Goal: Register for event/course

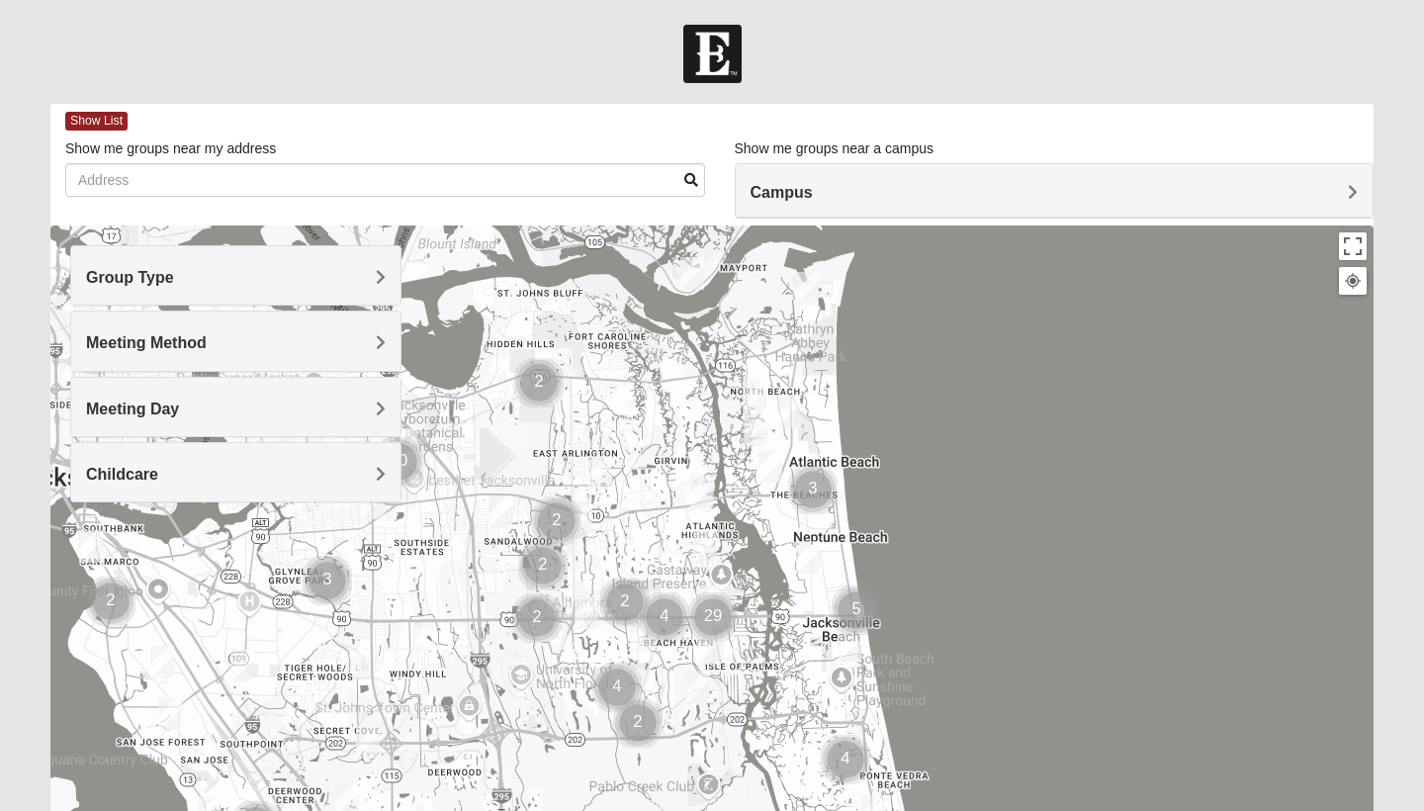
click at [776, 190] on span "Campus" at bounding box center [782, 192] width 62 height 17
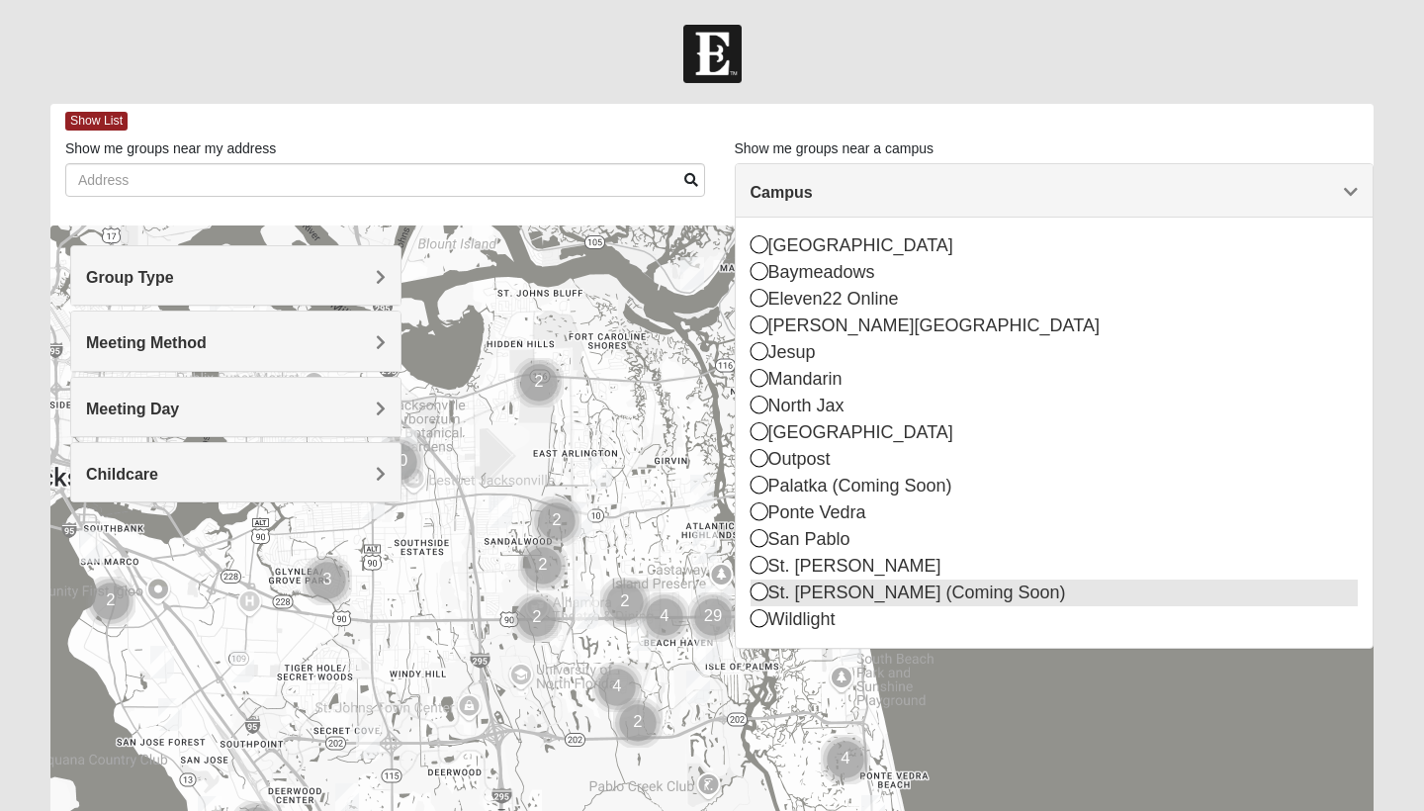
click at [799, 593] on div "St. [PERSON_NAME] (Coming Soon)" at bounding box center [1055, 593] width 608 height 27
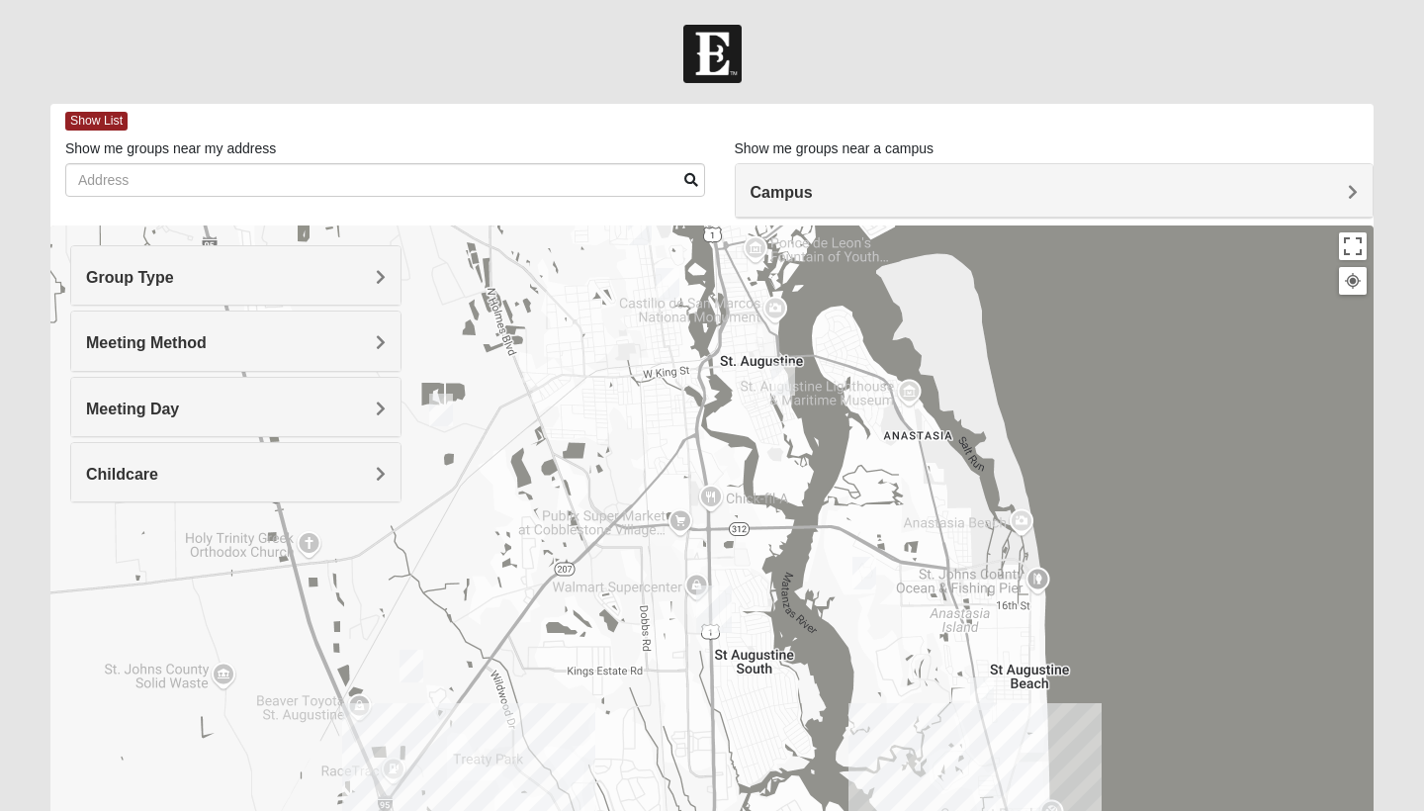
click at [781, 374] on img "Womens Haas 32084" at bounding box center [783, 379] width 24 height 33
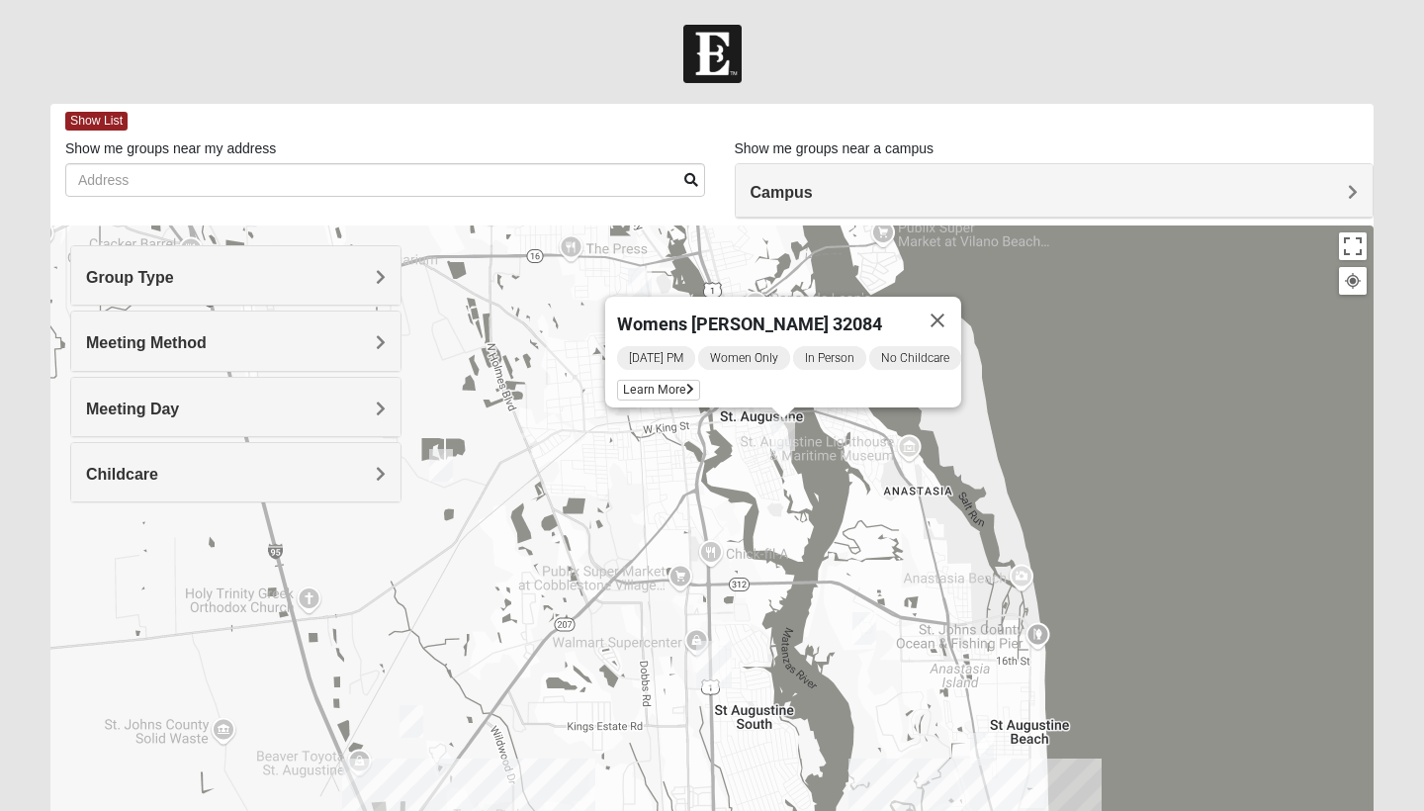
click at [862, 634] on img "1825 Mixed Lauter 32080" at bounding box center [865, 628] width 24 height 33
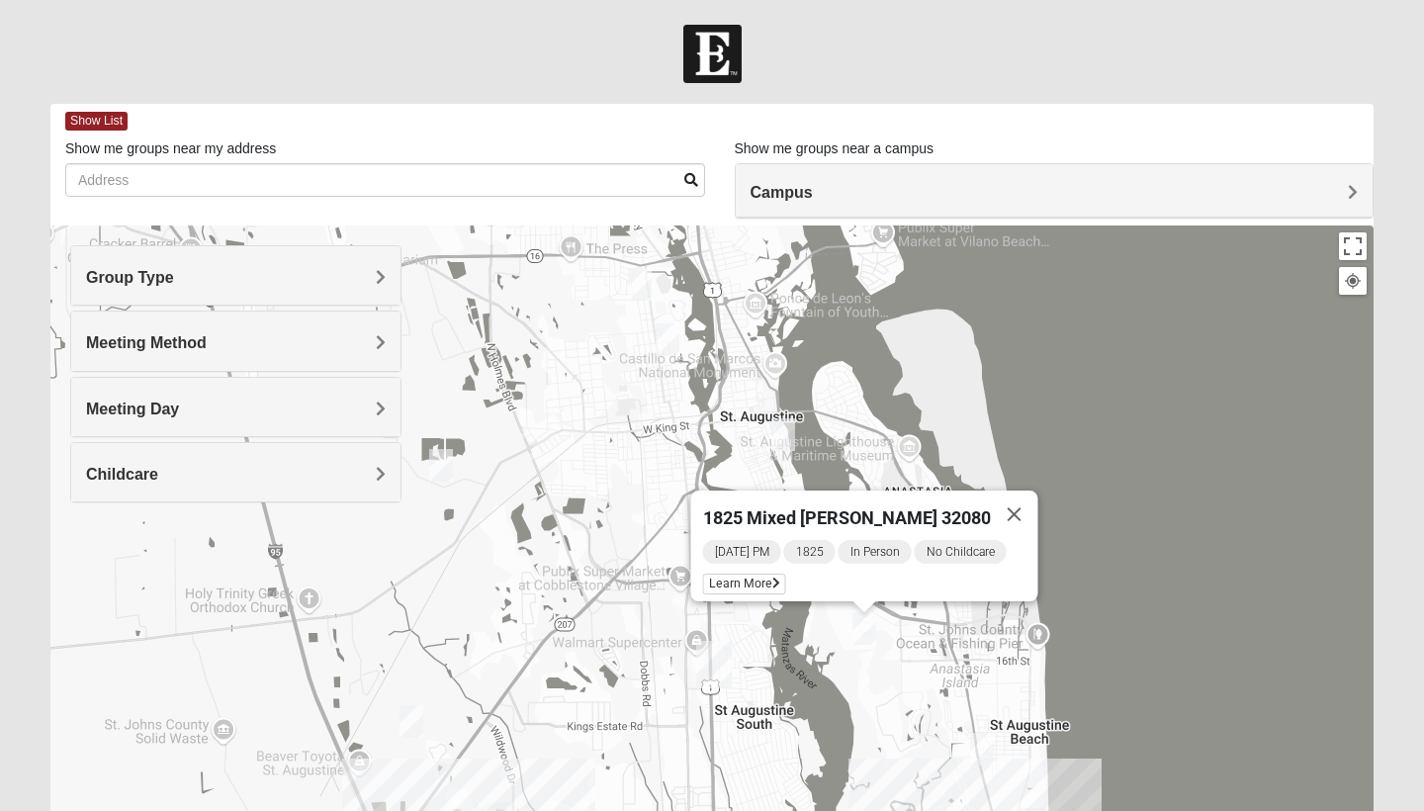
click at [982, 747] on img "Womens Cannata 32080" at bounding box center [982, 749] width 24 height 33
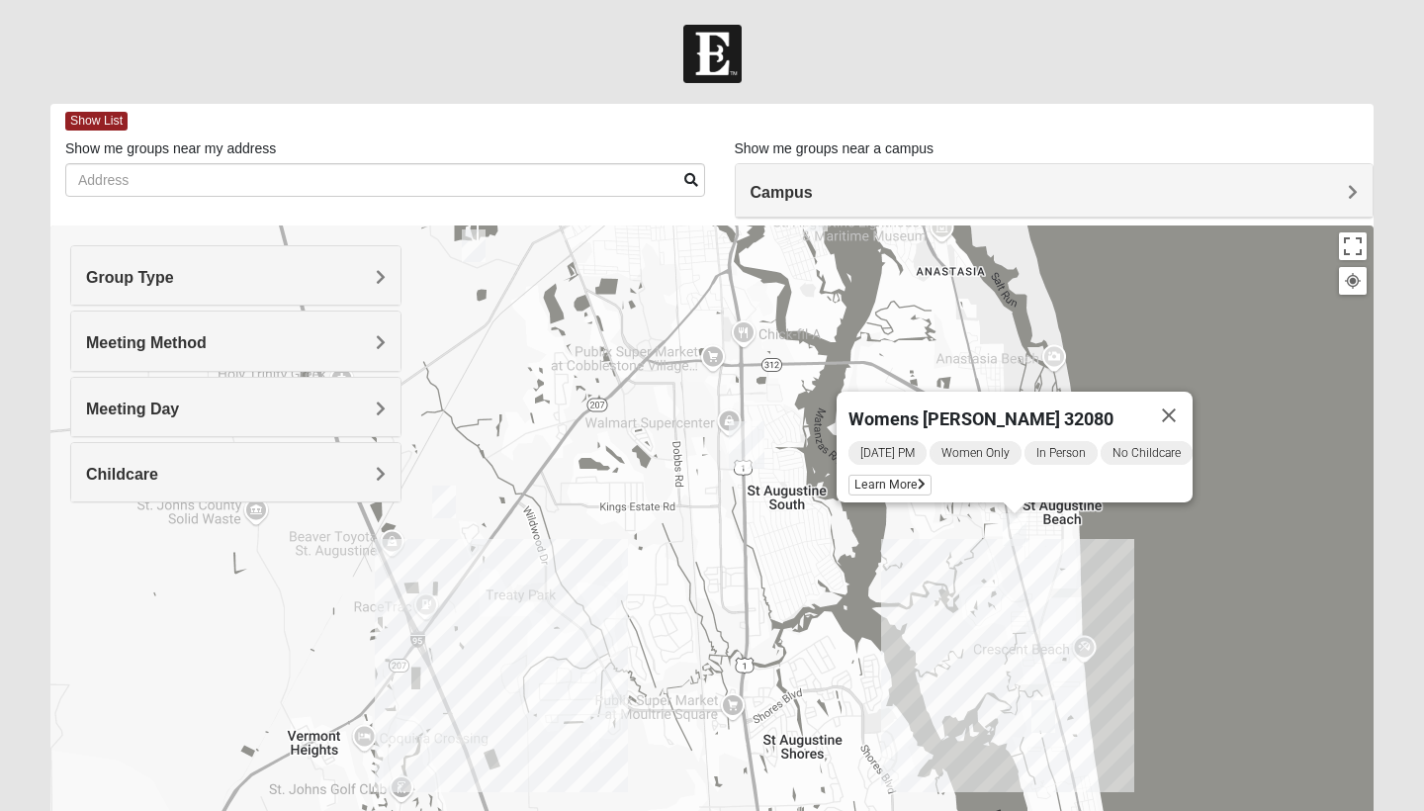
drag, startPoint x: 845, startPoint y: 769, endPoint x: 839, endPoint y: 509, distance: 260.2
click at [839, 509] on div "Womens [PERSON_NAME] 32080 [DATE] PM Women Only In Person No Childcare Learn Mo…" at bounding box center [711, 620] width 1323 height 791
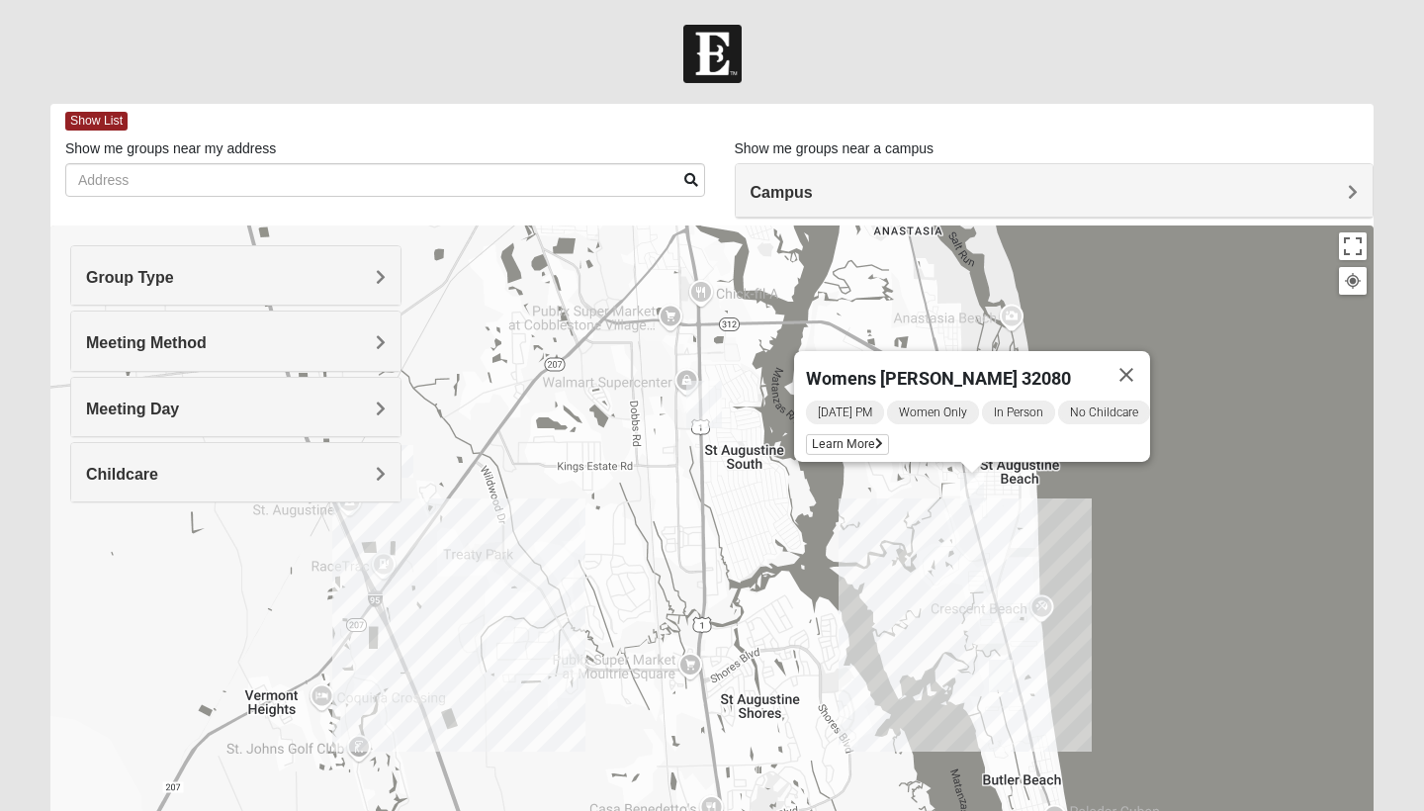
click at [991, 674] on img "Mixed Tant 32080" at bounding box center [1001, 676] width 24 height 33
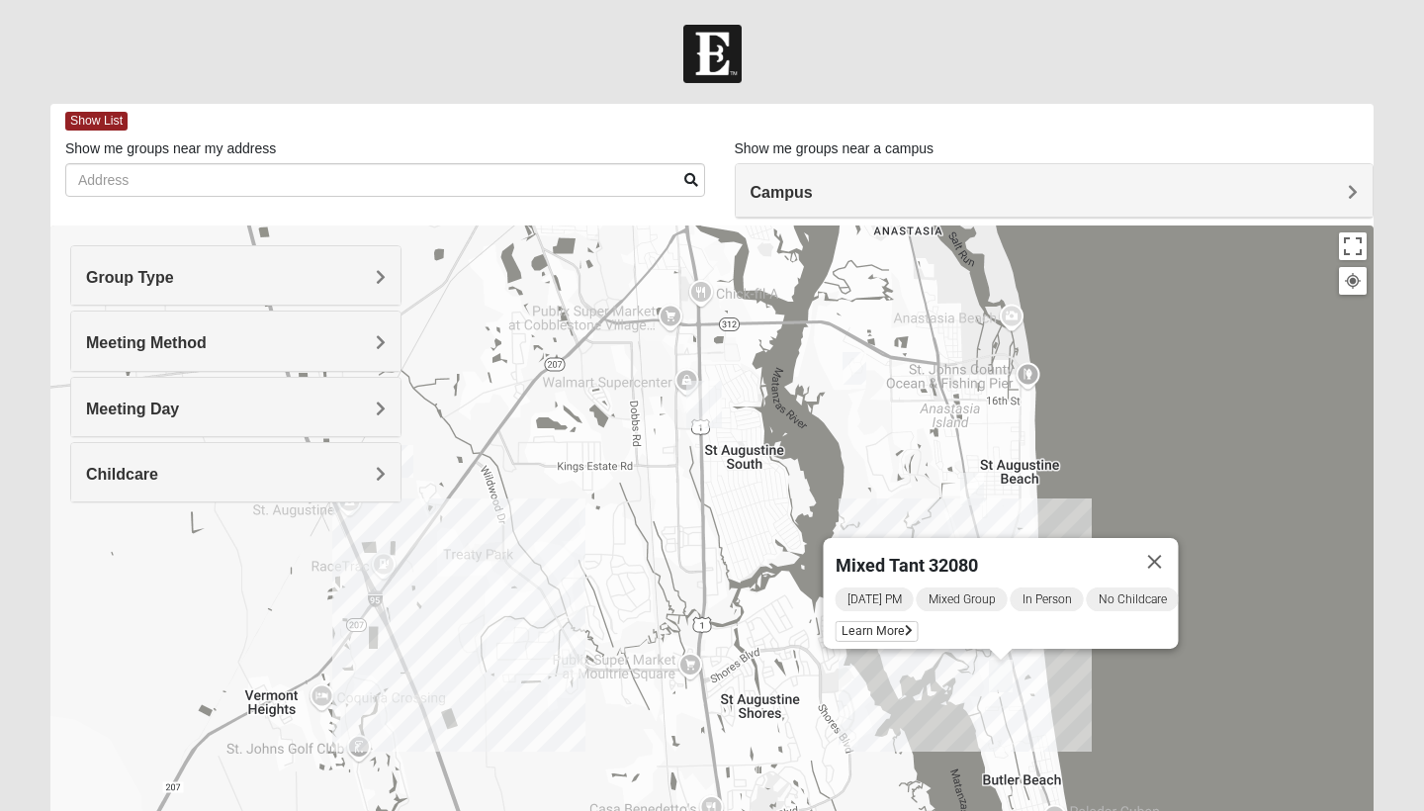
click at [646, 706] on div "Mixed Tant 32080 [DATE] PM Mixed Group In Person No Childcare Learn More" at bounding box center [711, 620] width 1323 height 791
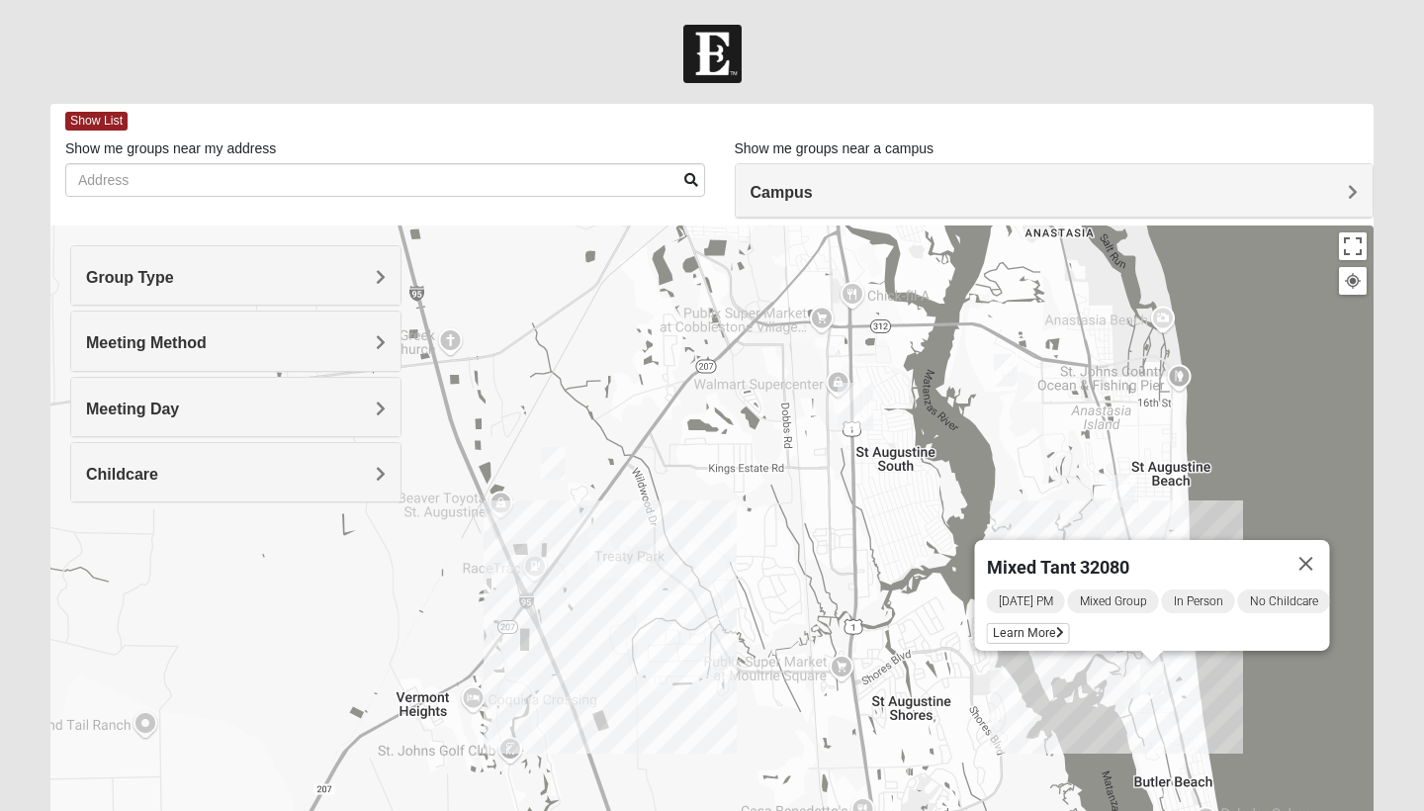
drag, startPoint x: 650, startPoint y: 706, endPoint x: 840, endPoint y: 710, distance: 189.9
click at [840, 710] on div "Mixed Tant 32080 [DATE] PM Mixed Group In Person No Childcare Learn More" at bounding box center [711, 620] width 1323 height 791
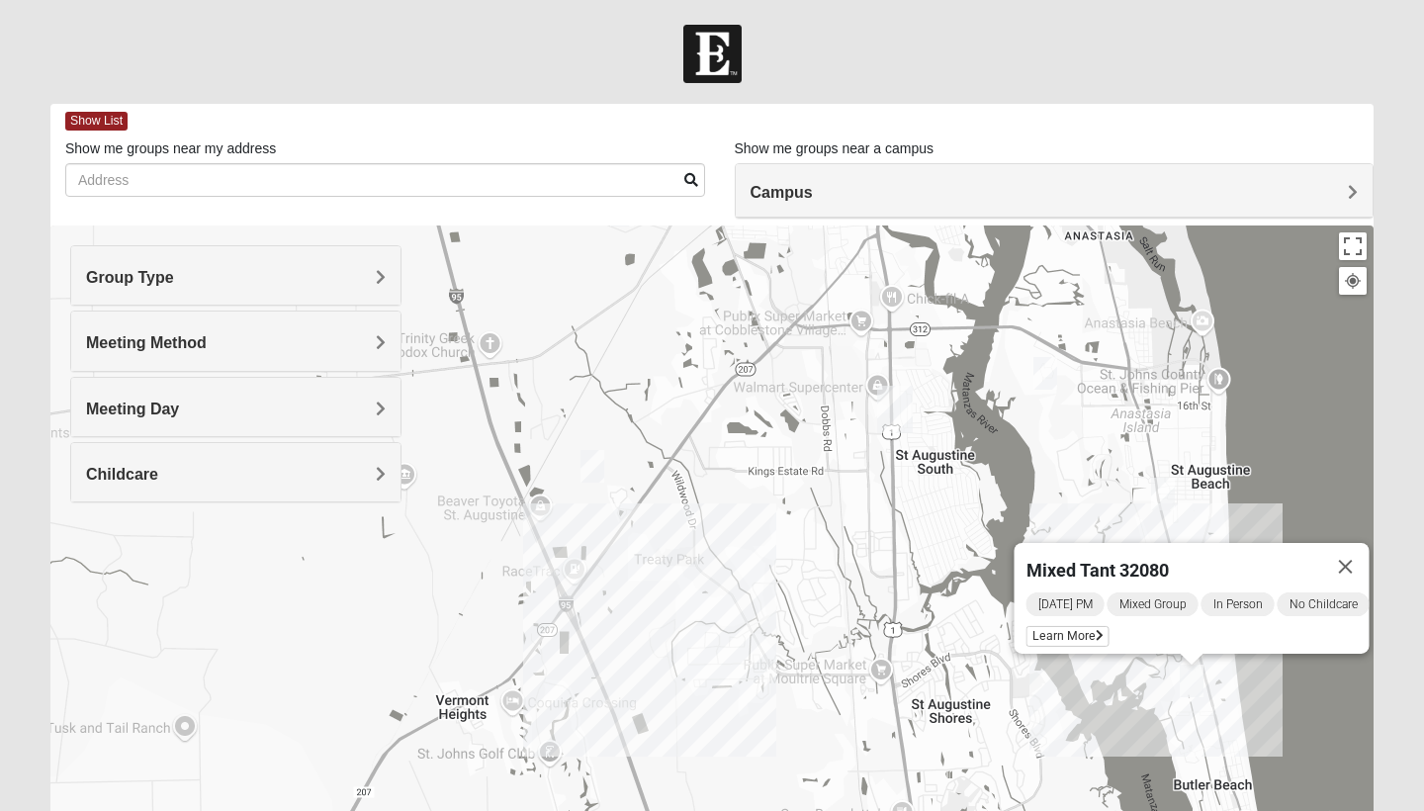
click at [591, 471] on img "Mixed Noteware 32084" at bounding box center [593, 466] width 24 height 33
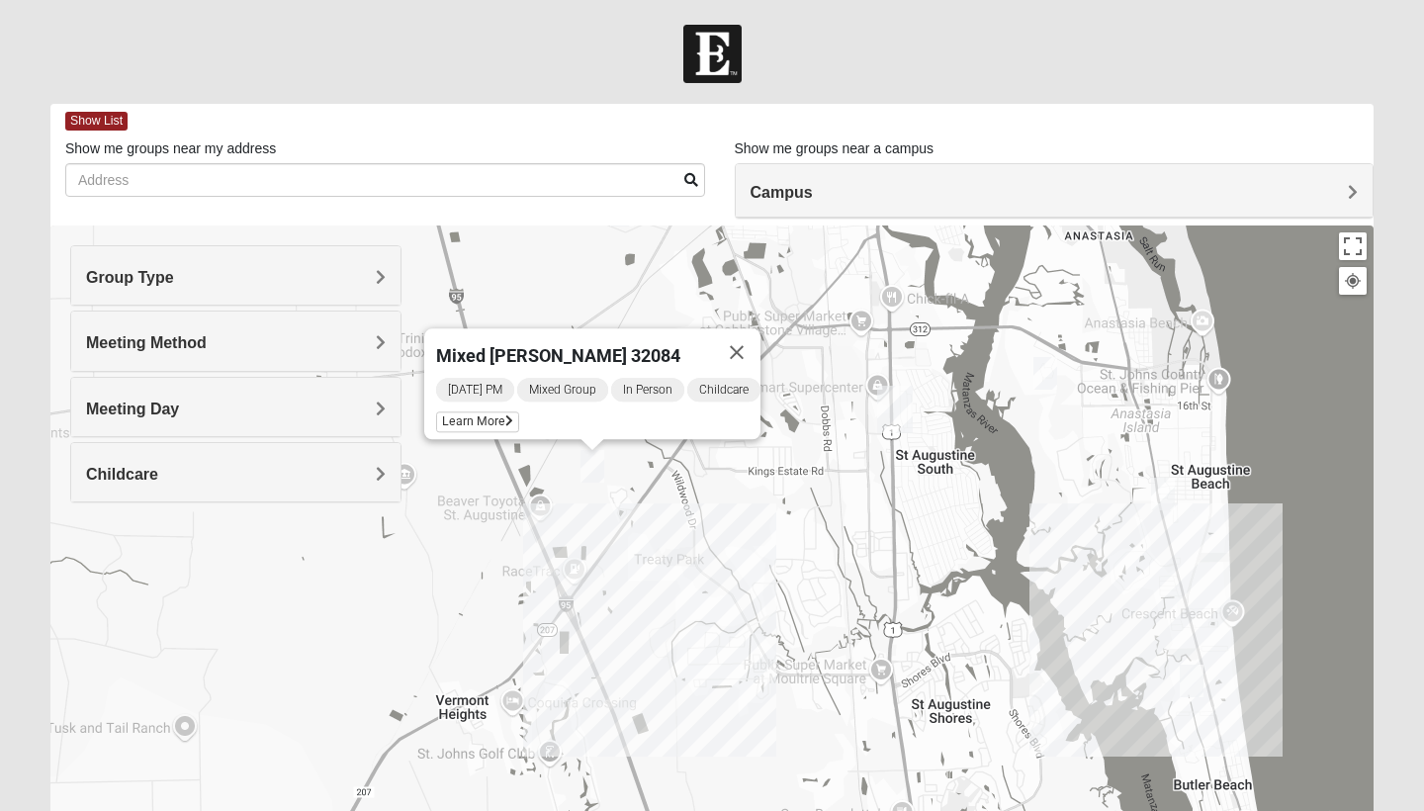
click at [712, 508] on div "Mixed [PERSON_NAME] 32084 [DATE] PM Mixed Group In Person Childcare Learn More" at bounding box center [711, 620] width 1323 height 791
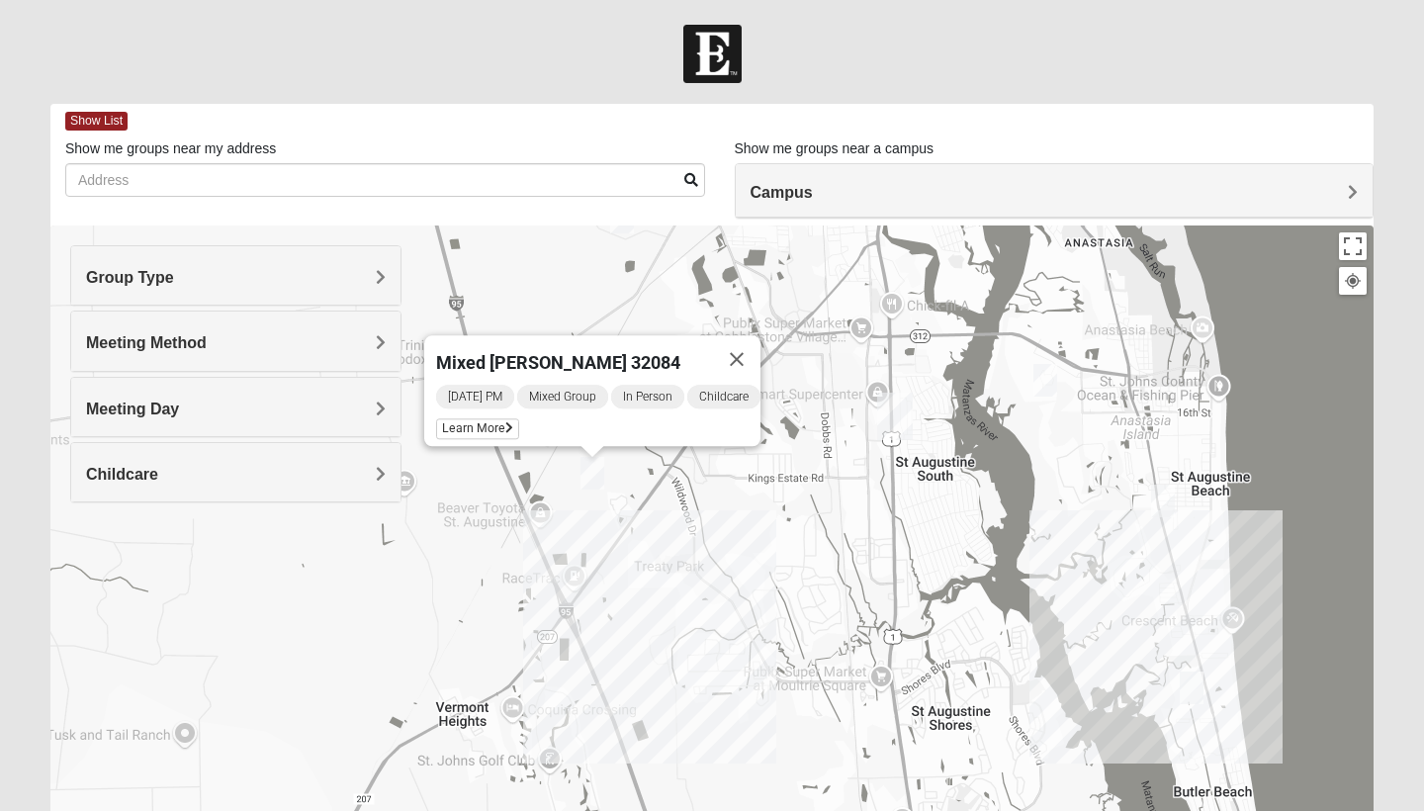
click at [820, 578] on div "Mixed [PERSON_NAME] 32084 [DATE] PM Mixed Group In Person Childcare Learn More" at bounding box center [711, 620] width 1323 height 791
click at [742, 344] on button "Close" at bounding box center [736, 358] width 47 height 47
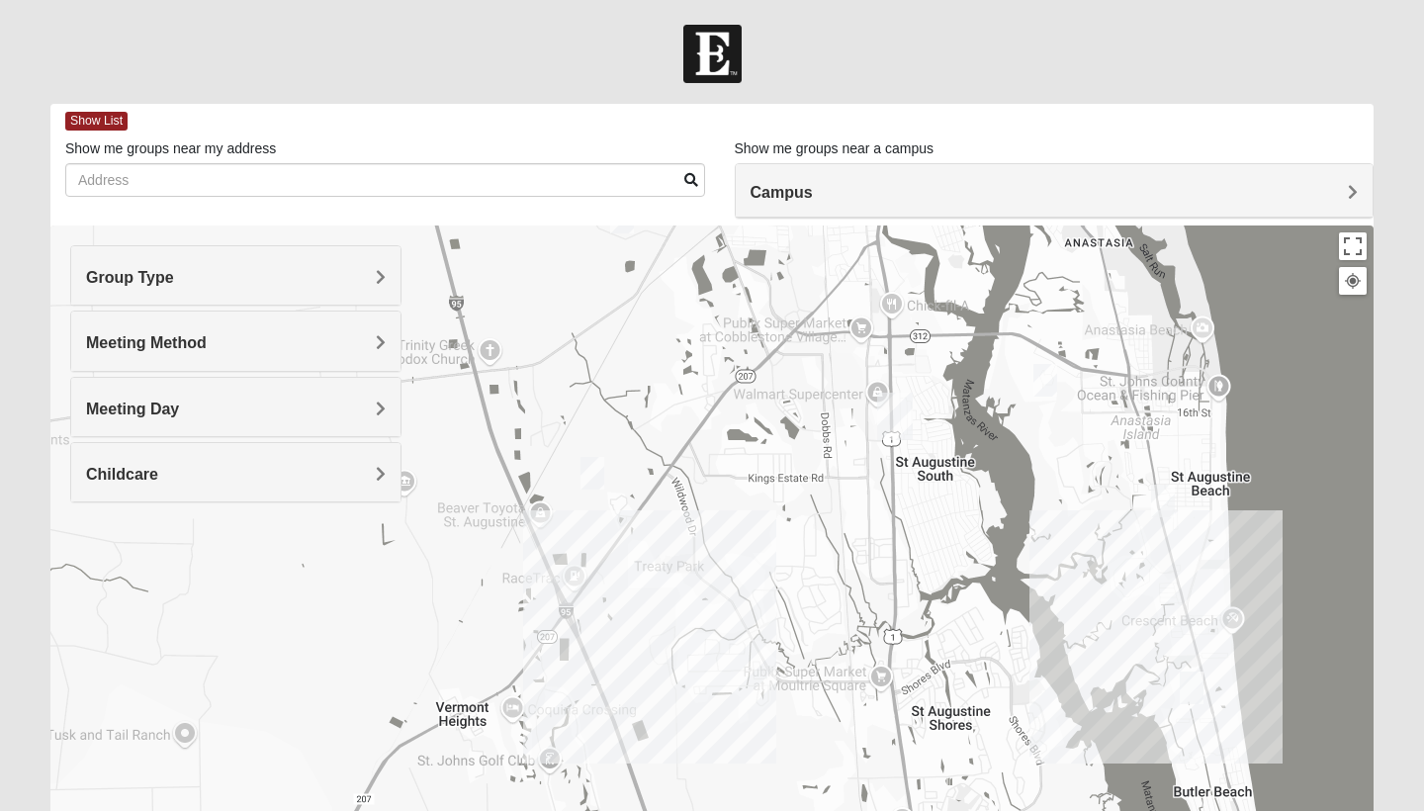
click at [729, 644] on div "To navigate, press the arrow keys." at bounding box center [711, 620] width 1323 height 791
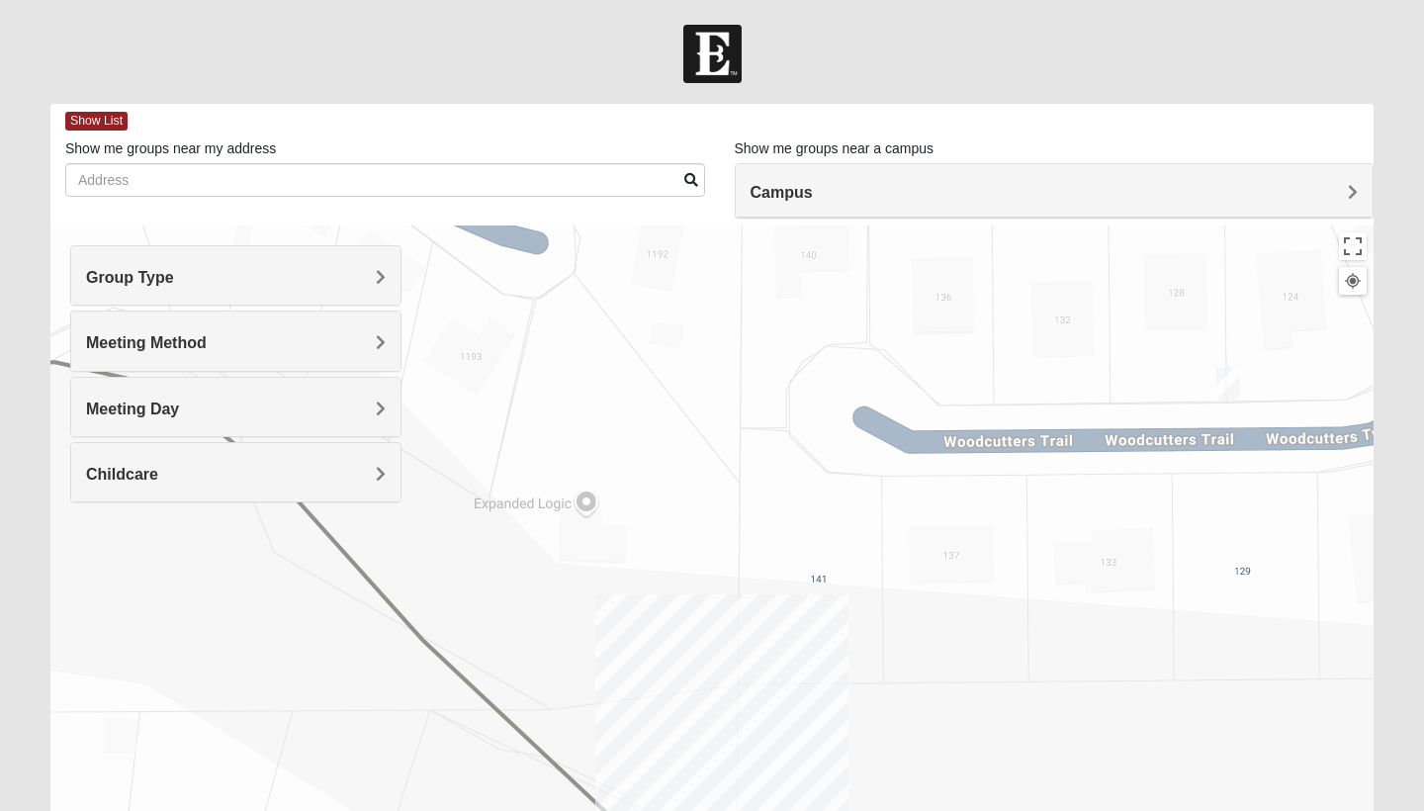
click at [1234, 382] on img "Womens Lee 32086" at bounding box center [1228, 383] width 24 height 33
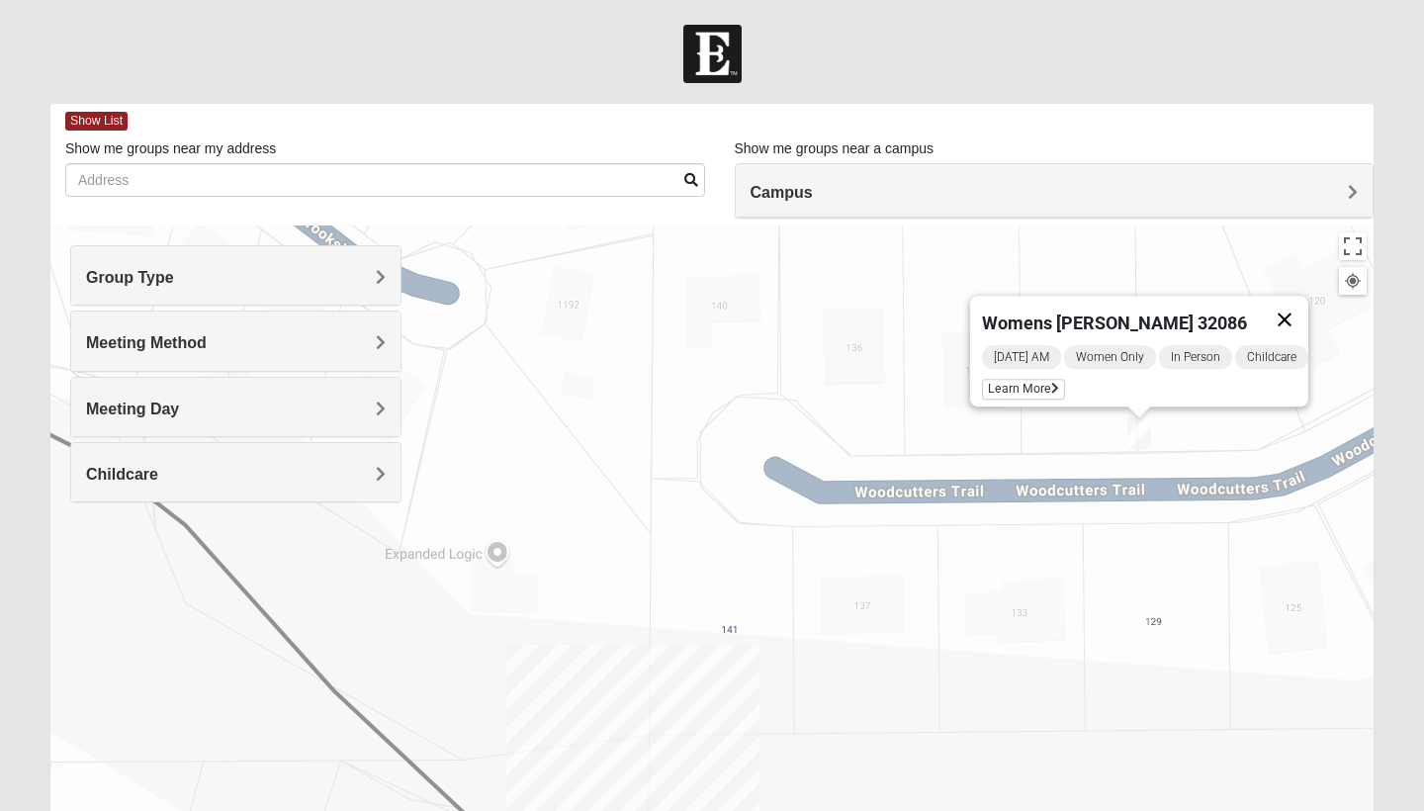
click at [1302, 308] on button "Close" at bounding box center [1284, 319] width 47 height 47
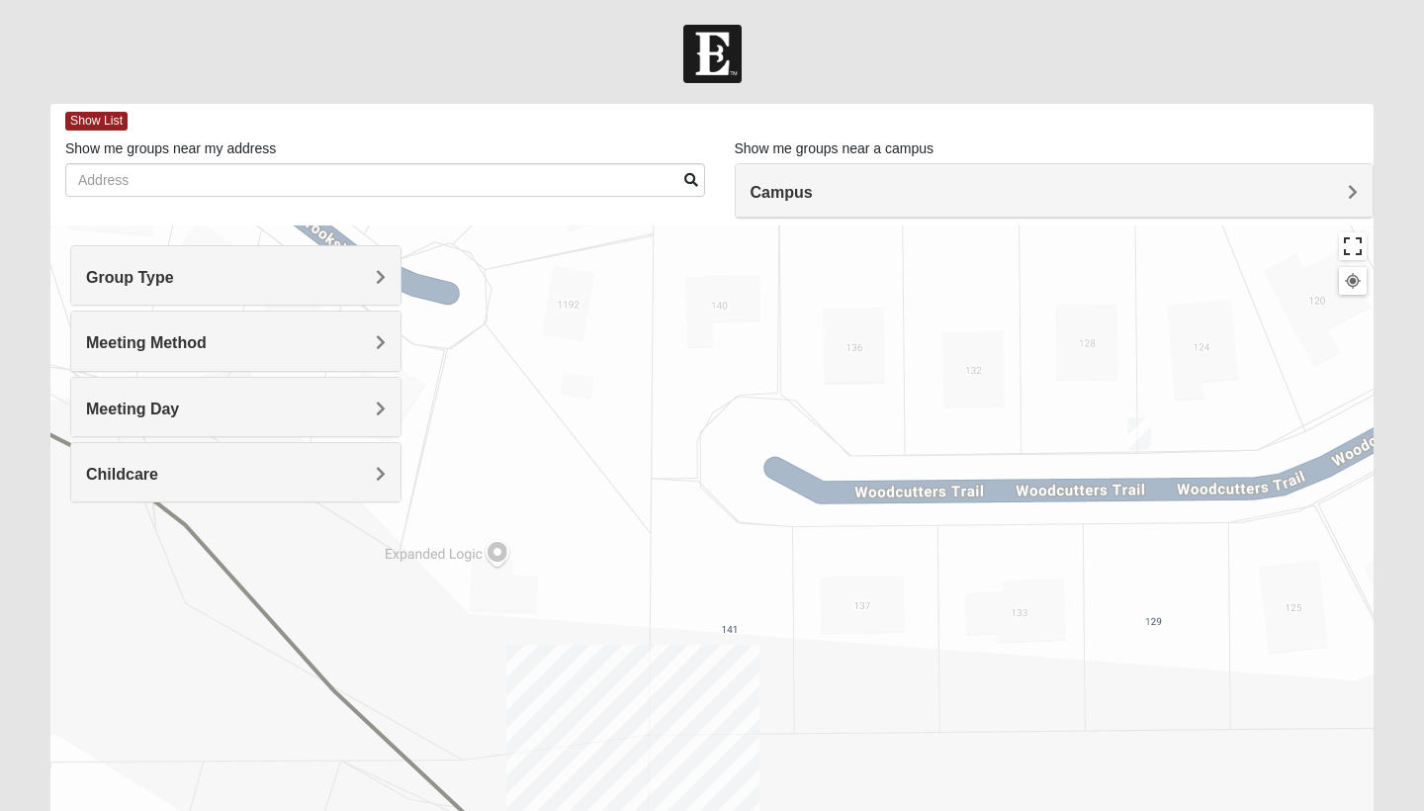
click at [1356, 252] on button "Toggle fullscreen view" at bounding box center [1353, 246] width 28 height 28
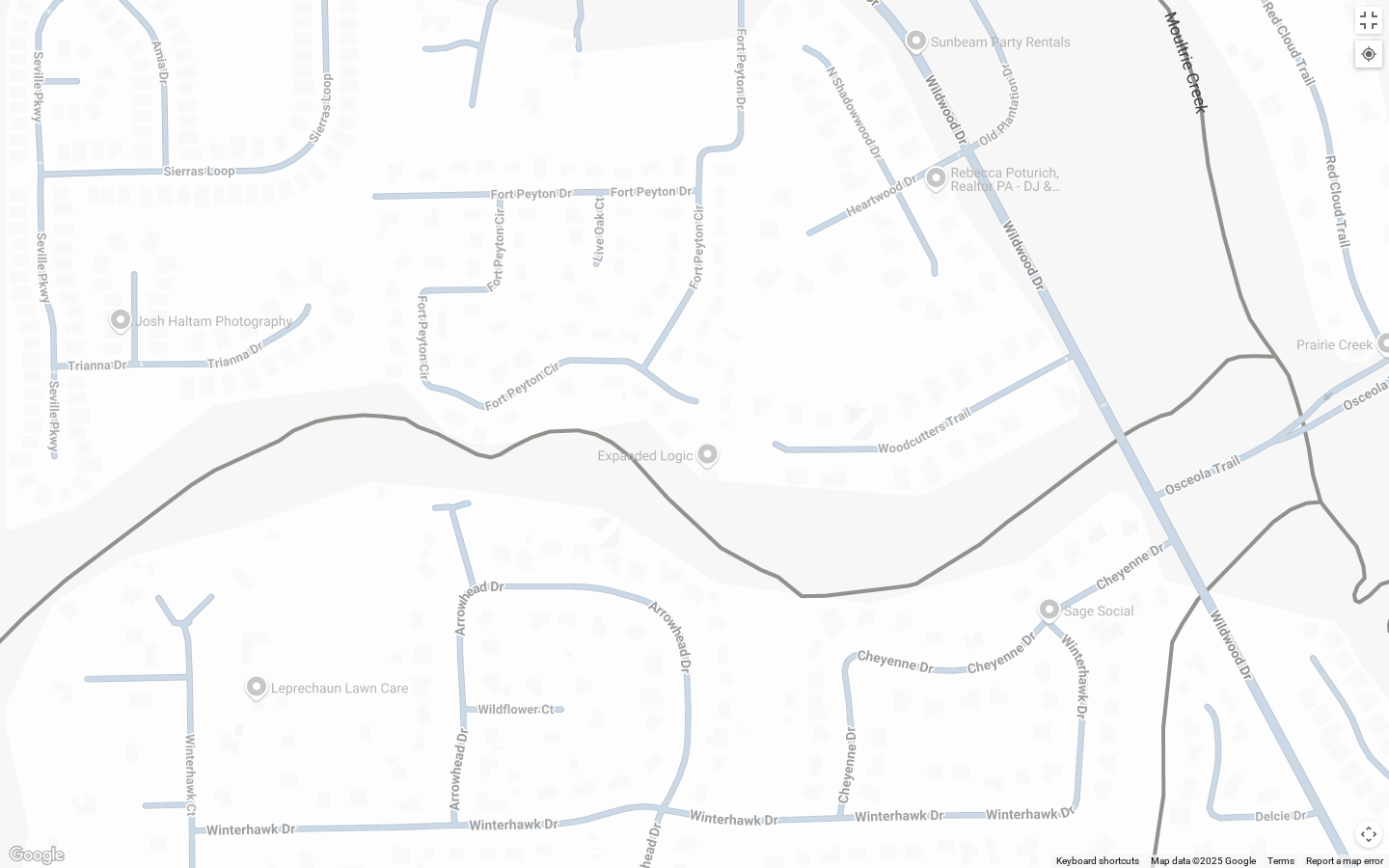
click at [609, 533] on img "Mixed McClellan 32086" at bounding box center [608, 533] width 23 height 32
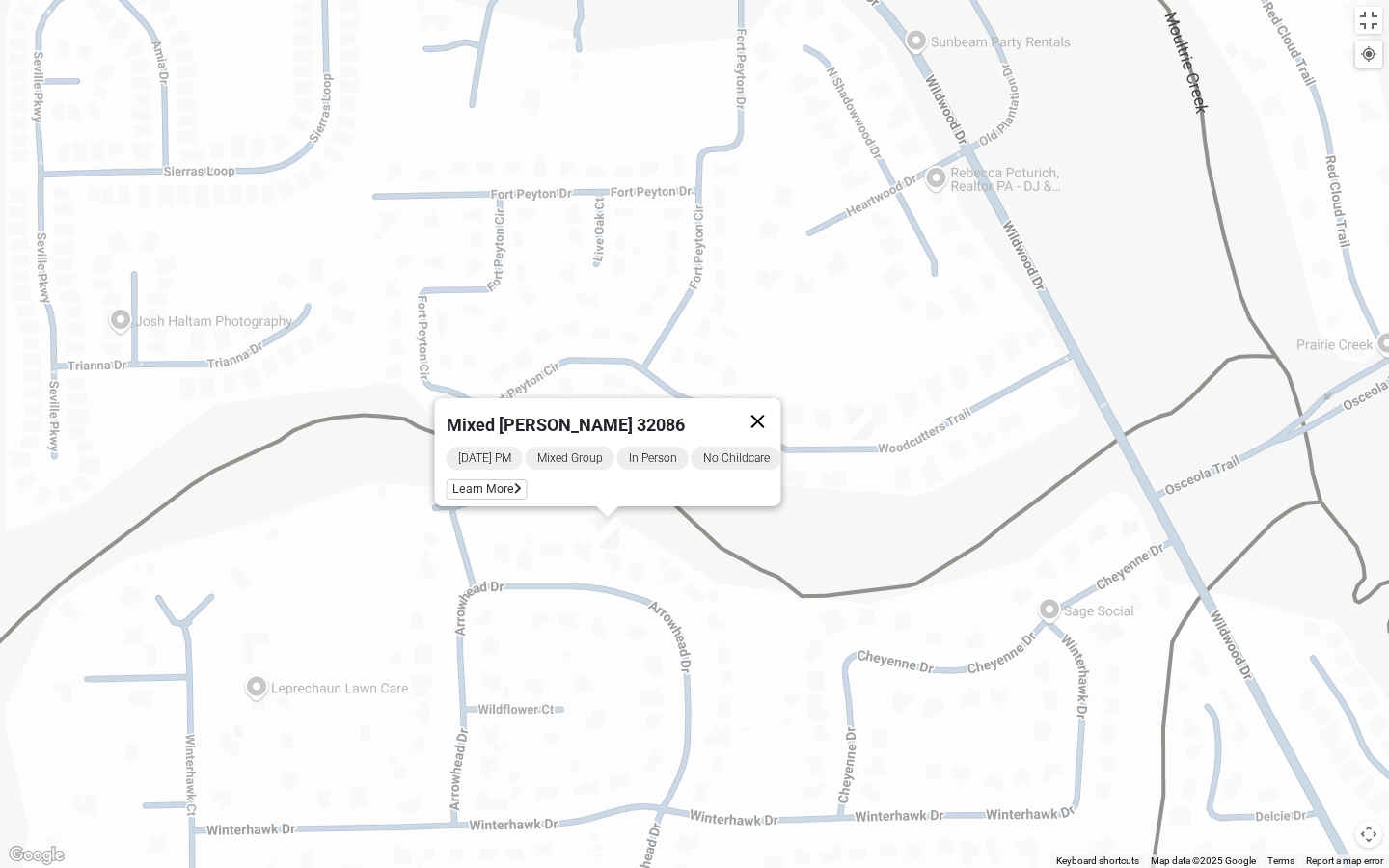
click at [778, 408] on button "Close" at bounding box center [758, 420] width 46 height 46
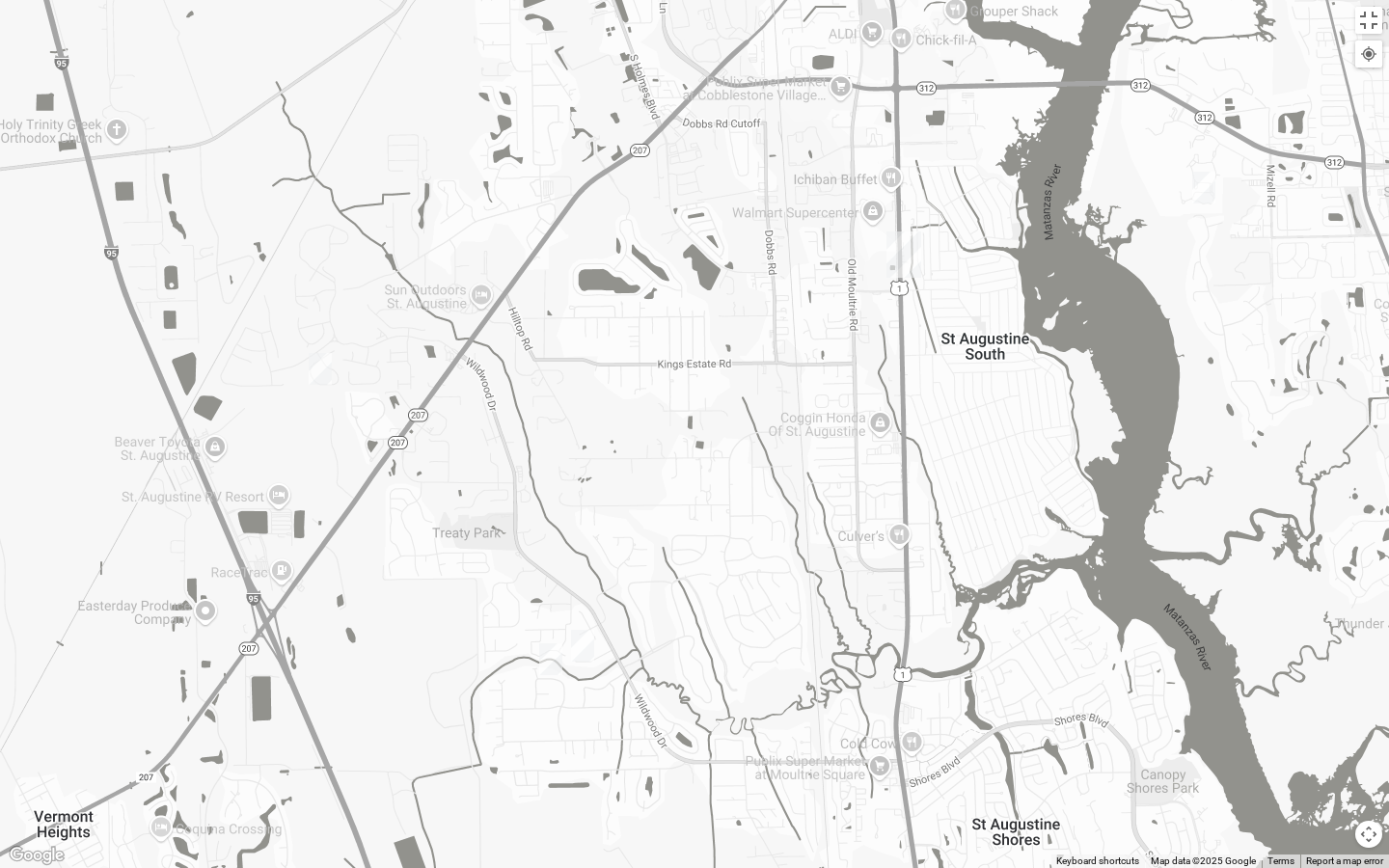
drag, startPoint x: 1015, startPoint y: 280, endPoint x: 811, endPoint y: 532, distance: 324.2
click at [811, 532] on div at bounding box center [694, 434] width 1389 height 868
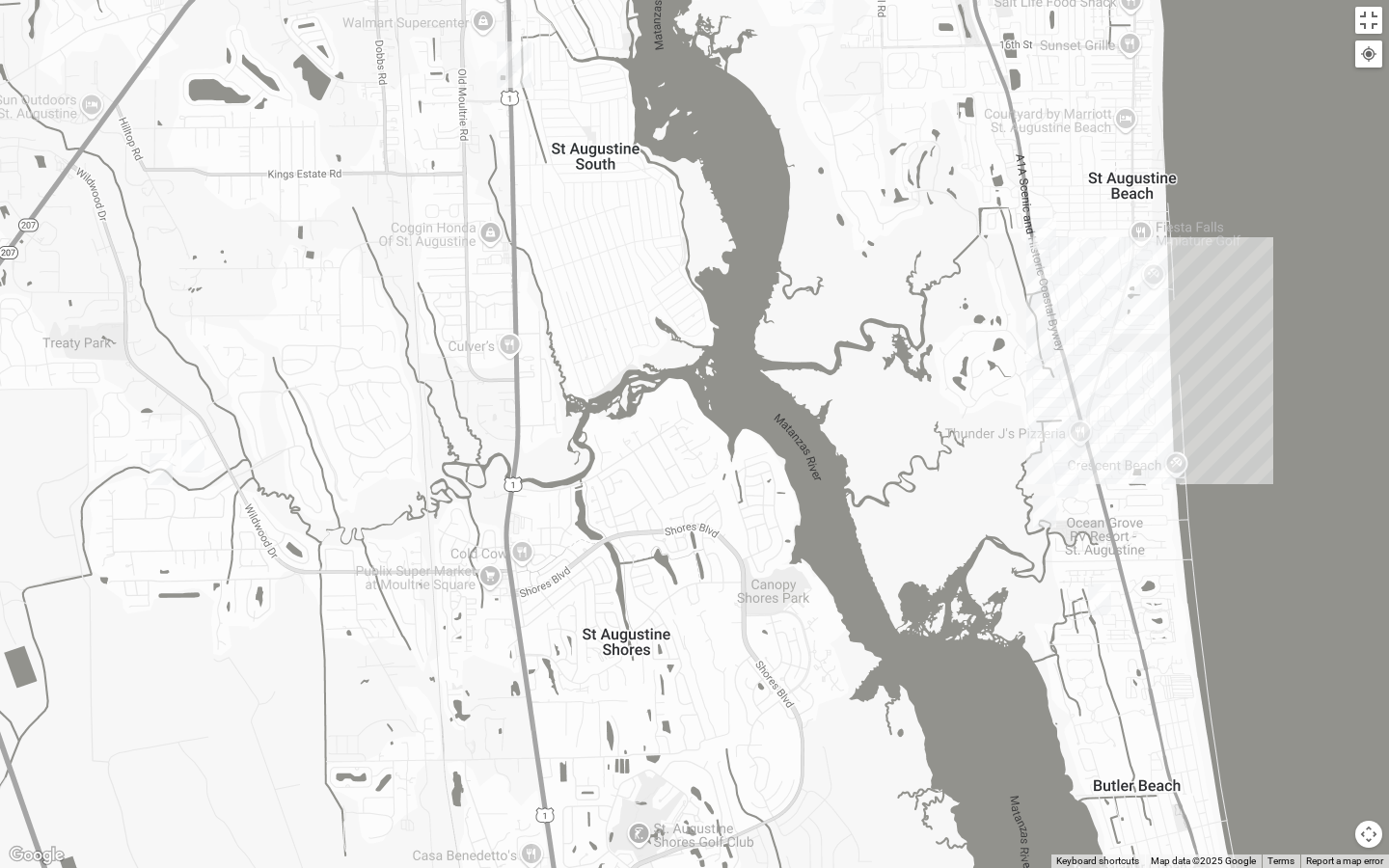
drag, startPoint x: 811, startPoint y: 531, endPoint x: 418, endPoint y: 340, distance: 437.0
click at [418, 340] on div at bounding box center [694, 434] width 1389 height 868
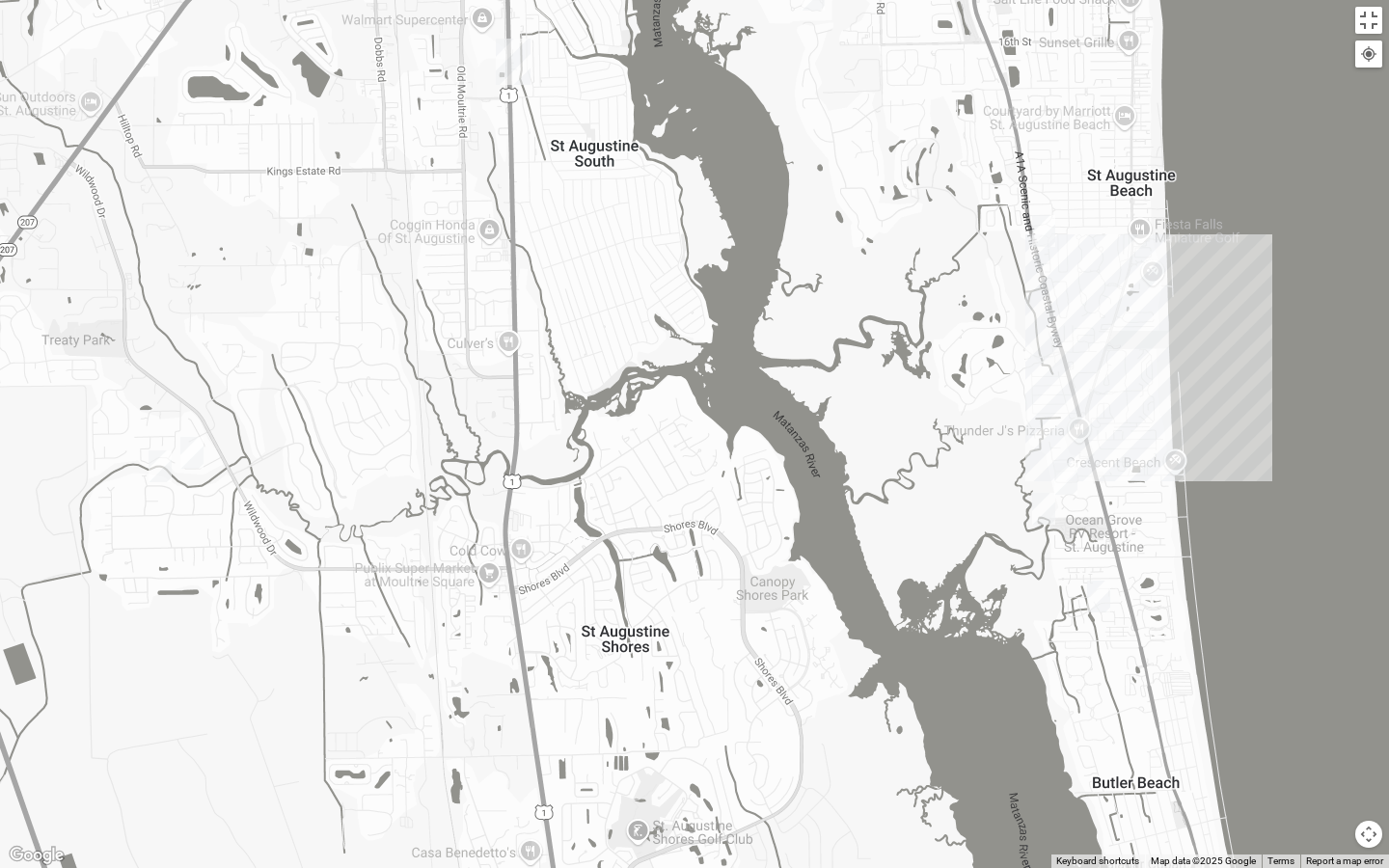
click at [1101, 592] on img "Mixed Tant 32080" at bounding box center [1099, 596] width 23 height 32
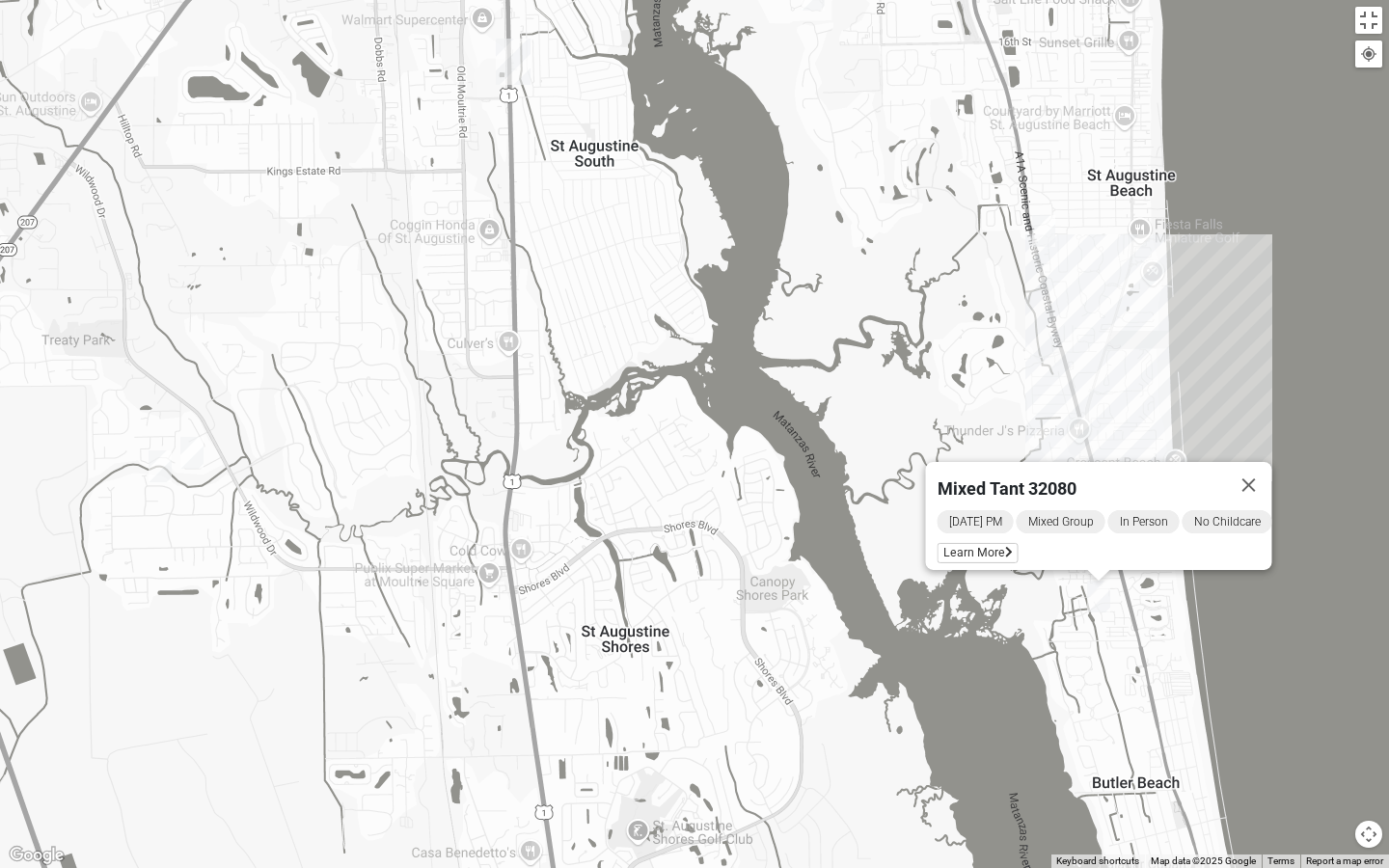
click at [1020, 644] on div "Mixed Tant 32080 [DATE] PM Mixed Group In Person No Childcare Learn More" at bounding box center [694, 434] width 1389 height 868
click at [1264, 478] on button "Close" at bounding box center [1249, 485] width 46 height 46
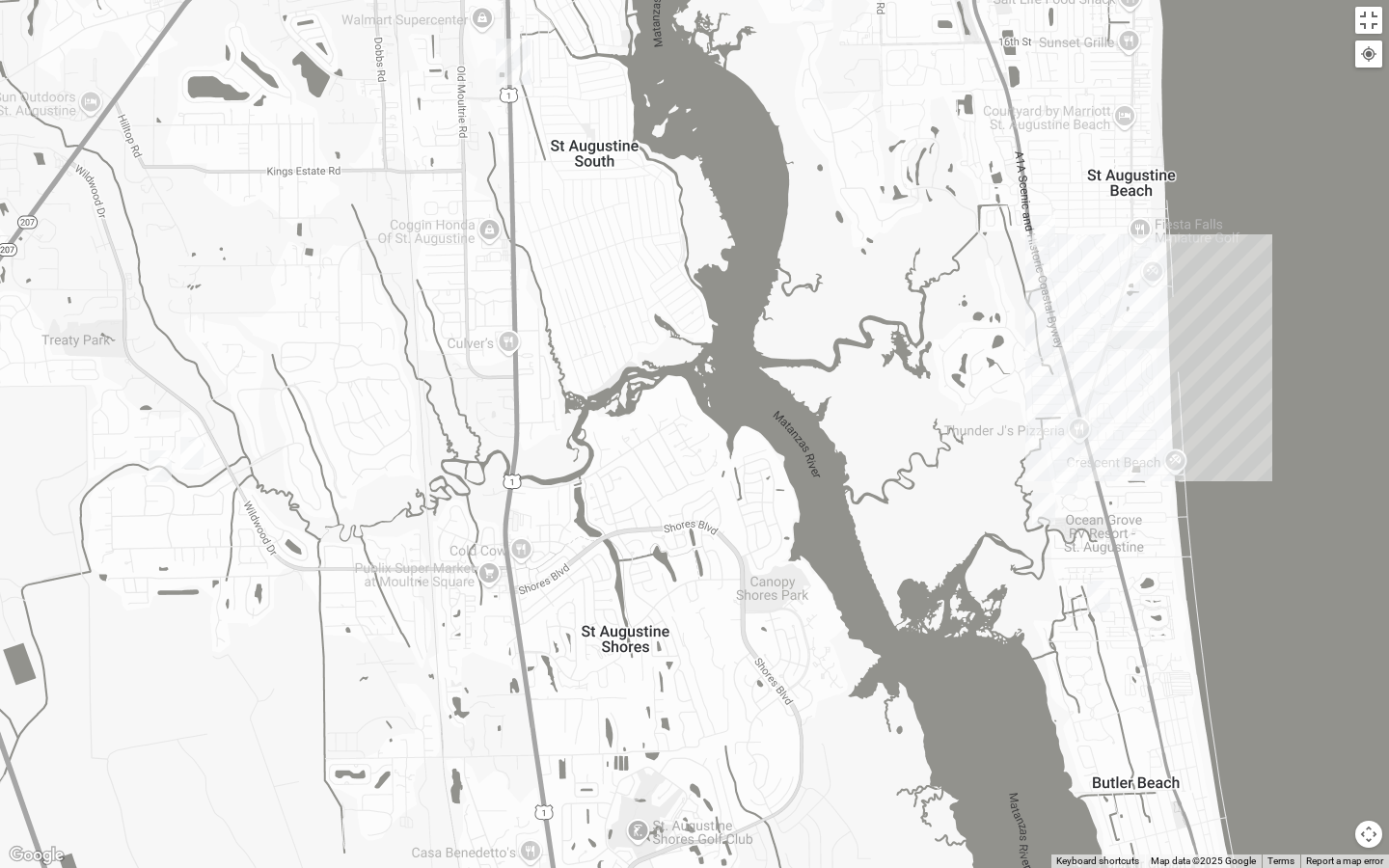
click at [1039, 510] on img "Mens Day/Nettles 32080" at bounding box center [1044, 508] width 23 height 32
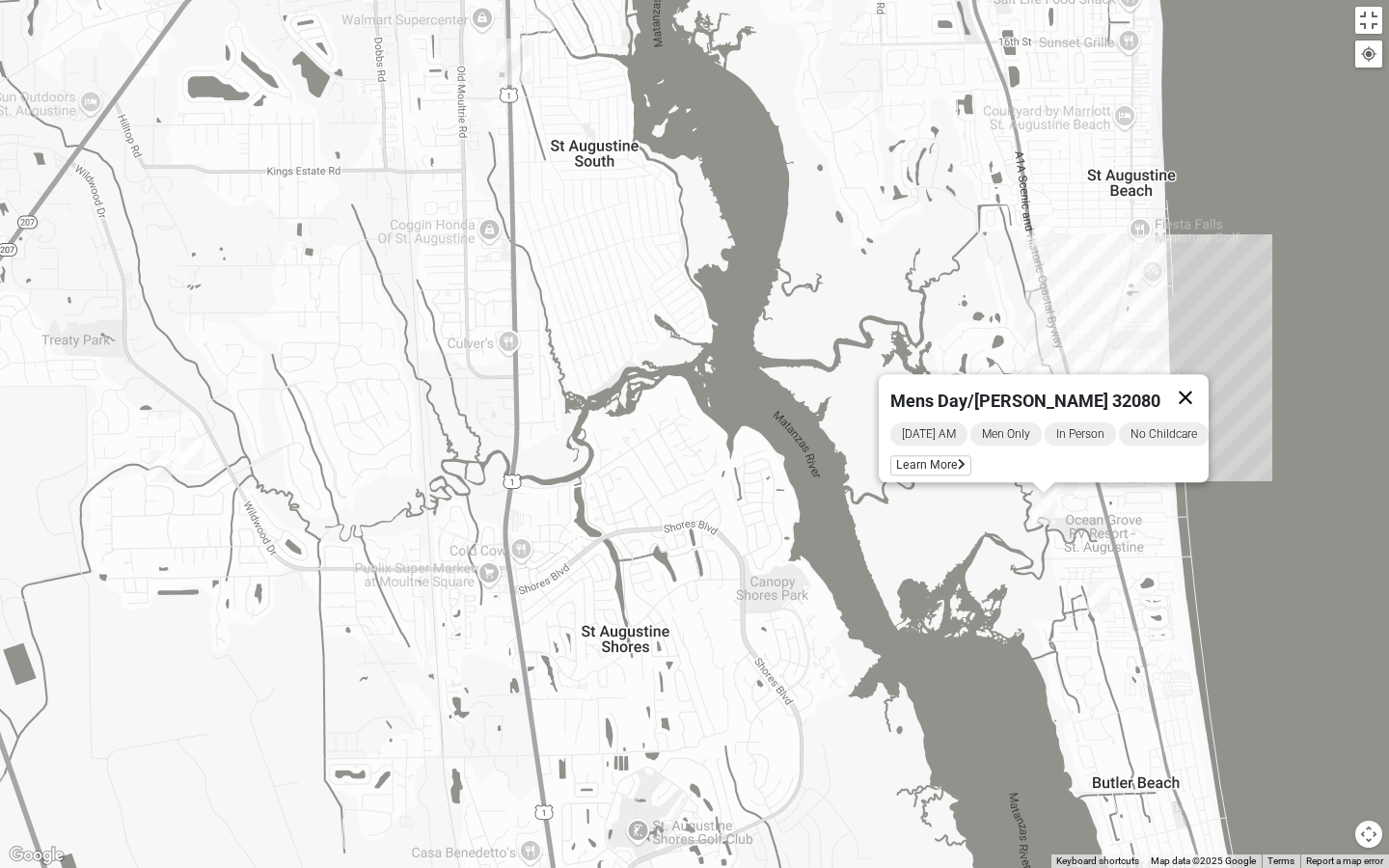
click at [1201, 382] on button "Close" at bounding box center [1185, 397] width 46 height 46
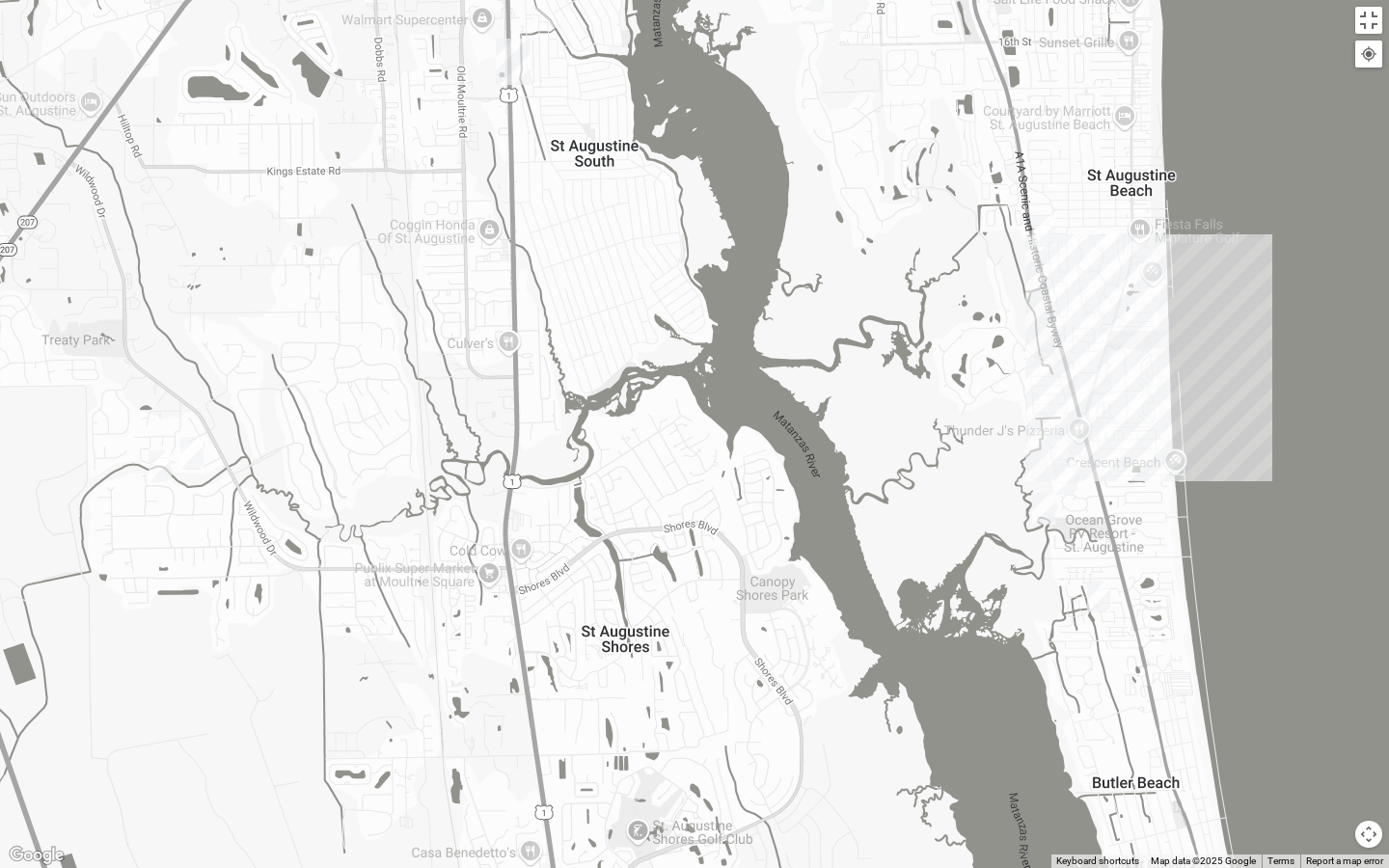
click at [1065, 479] on img "Mixed Wildasin 32080" at bounding box center [1066, 479] width 23 height 32
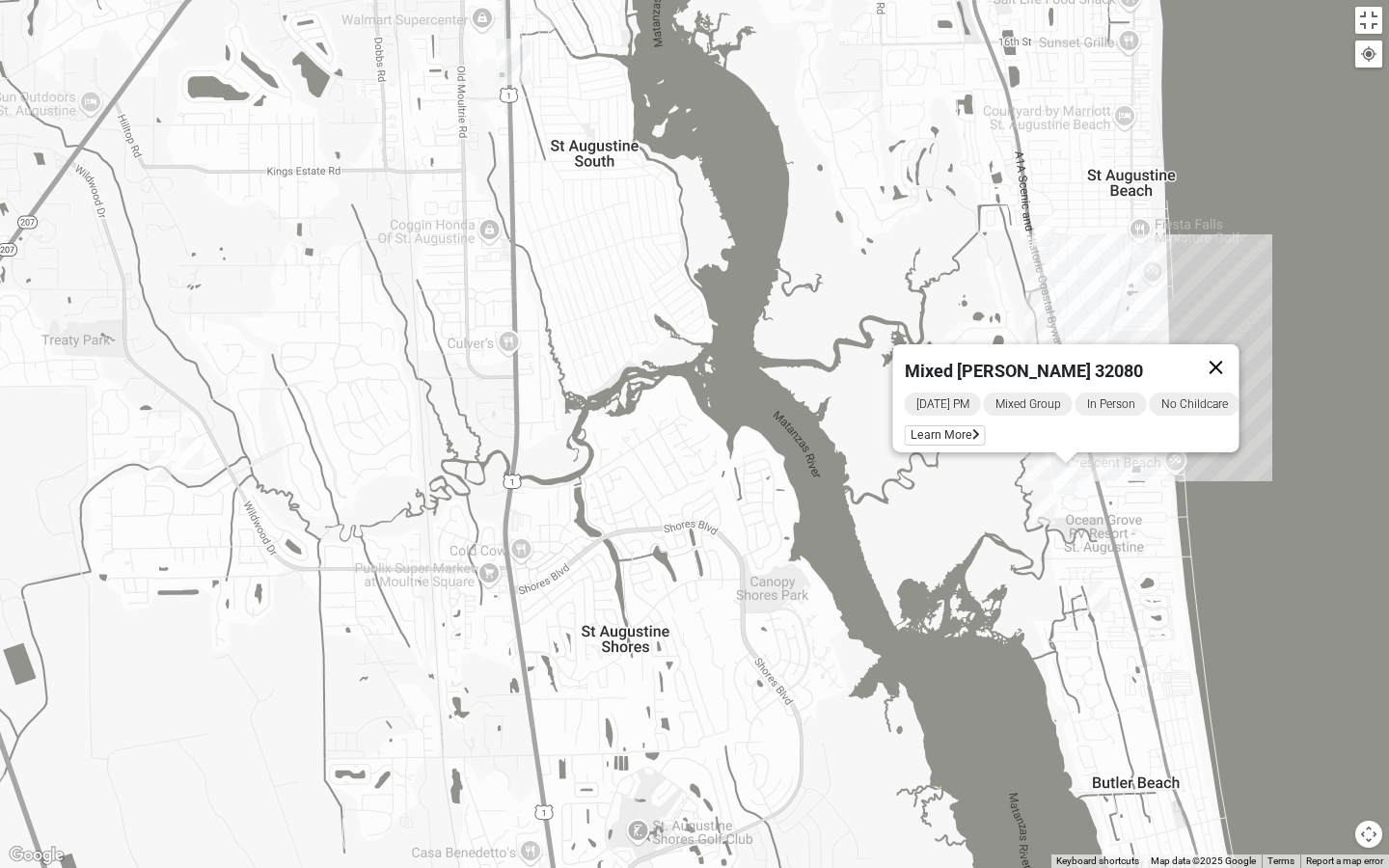
click at [1240, 350] on button "Close" at bounding box center [1215, 367] width 46 height 46
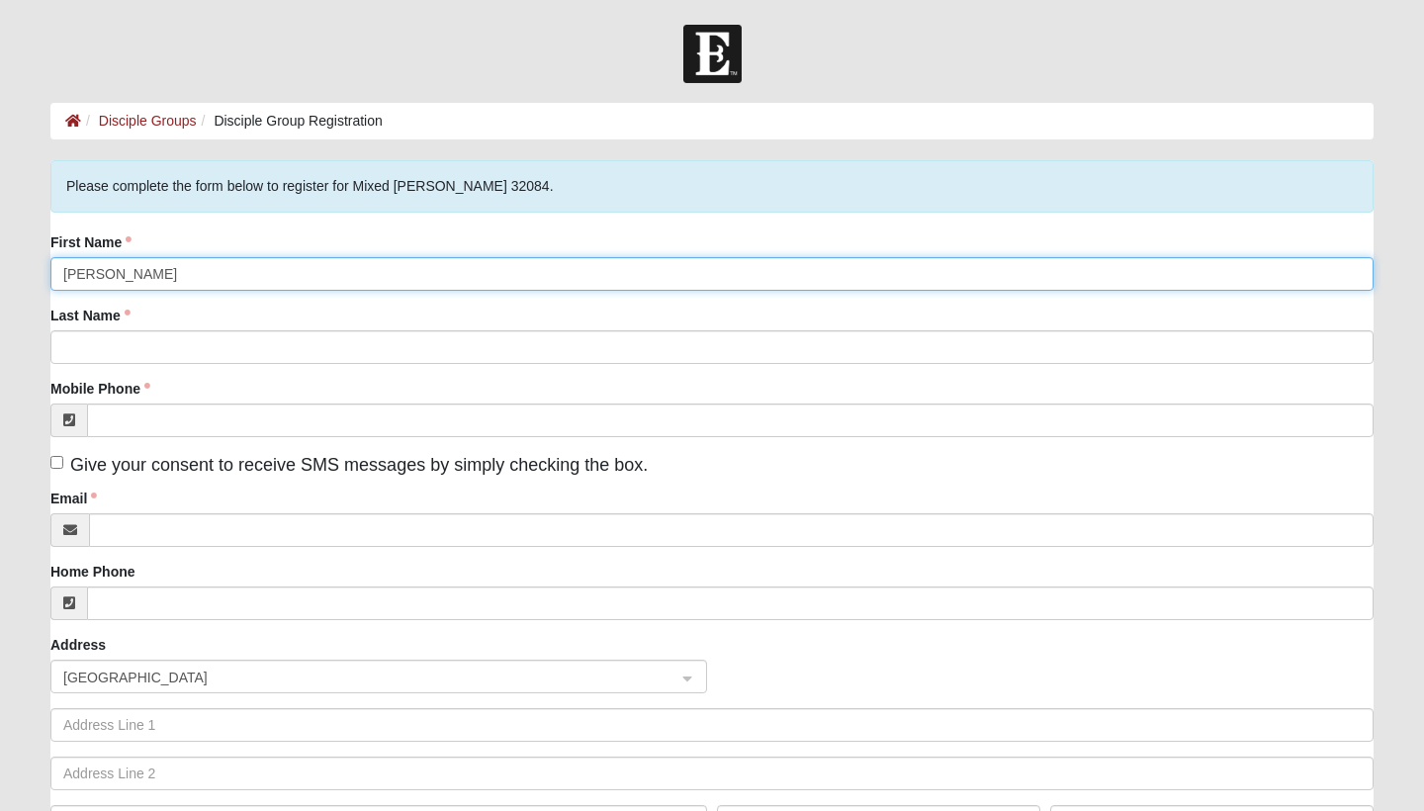
type input "[PERSON_NAME]"
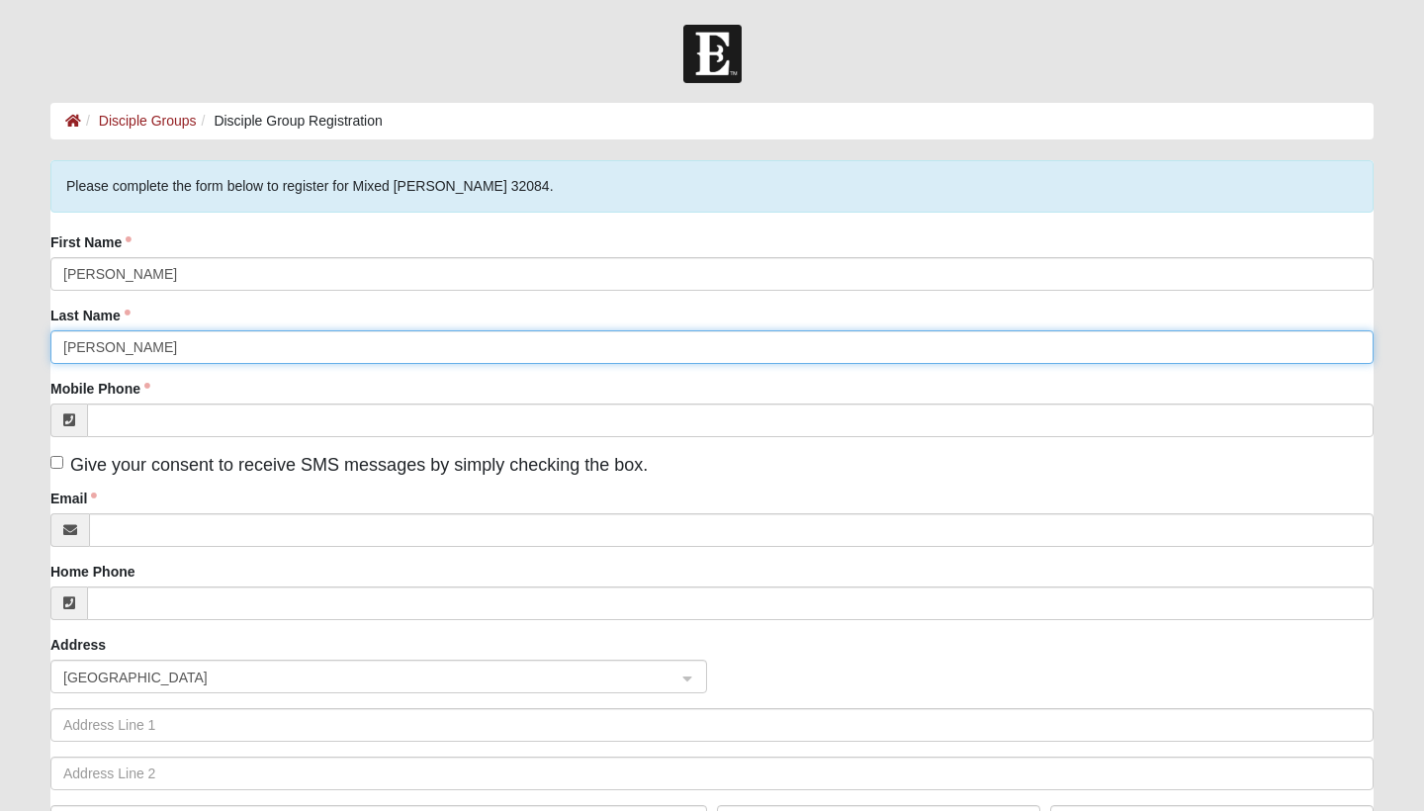
type input "[PERSON_NAME]"
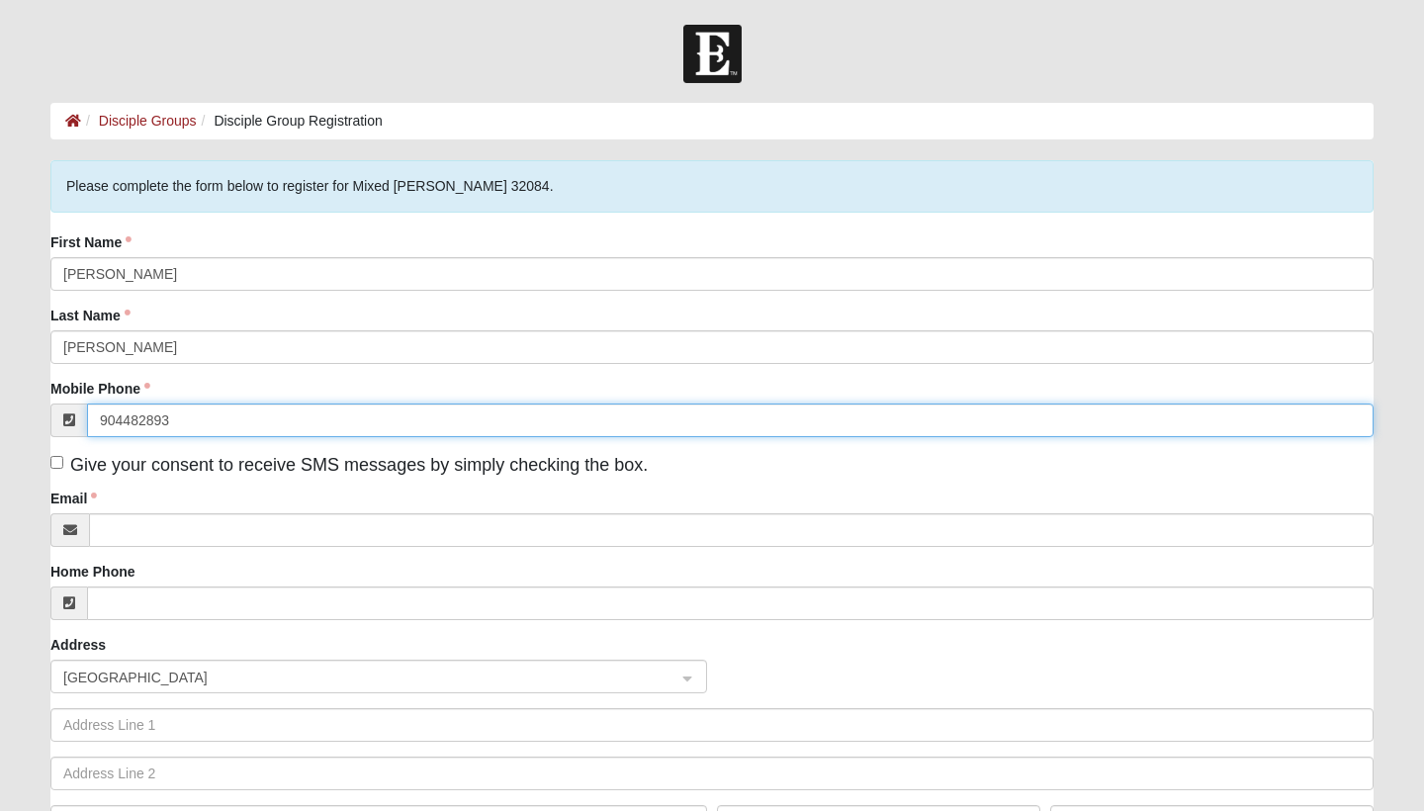
type input "[PHONE_NUMBER]"
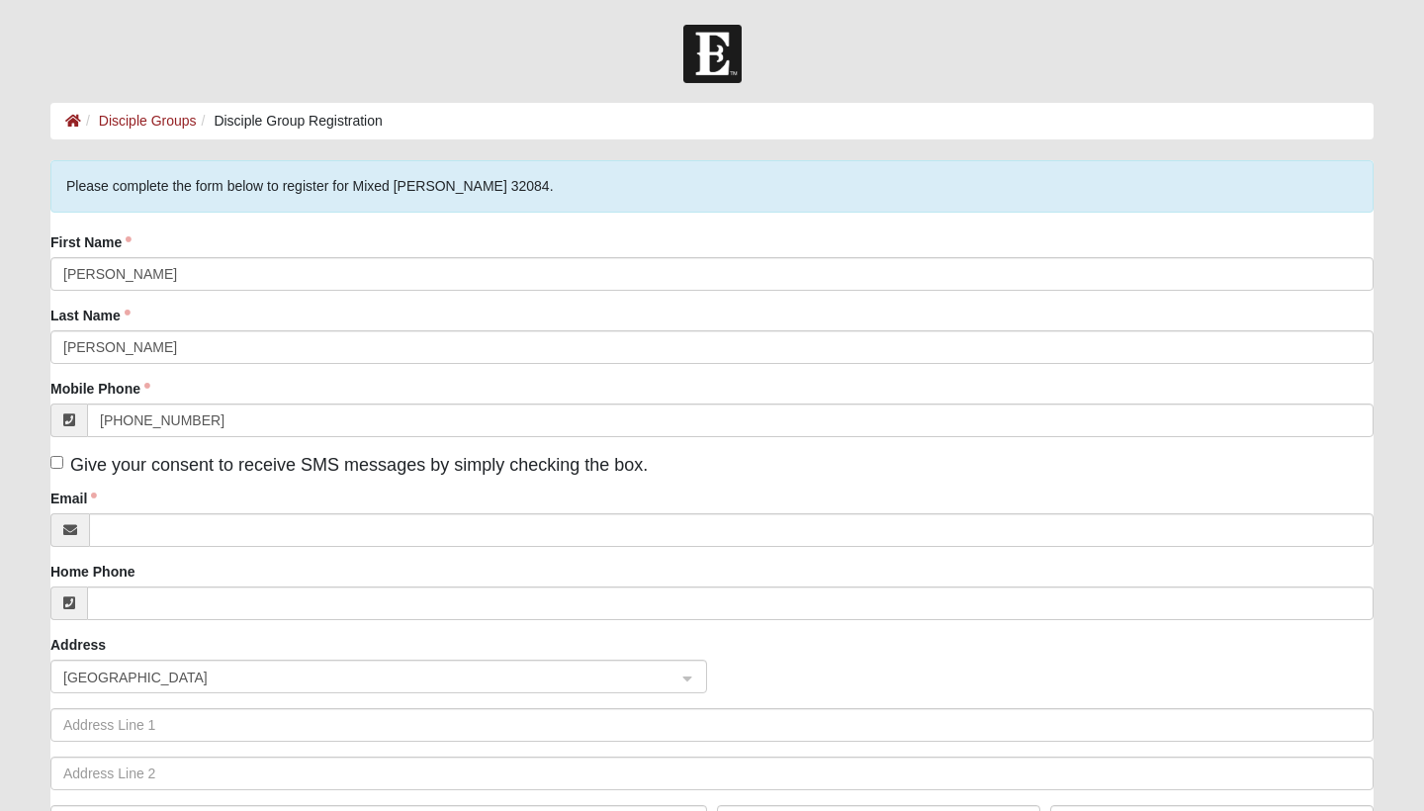
click at [413, 480] on div "First Name [PERSON_NAME] Last Name [PERSON_NAME] Mobile Phone [PHONE_NUMBER] Gi…" at bounding box center [711, 542] width 1323 height 621
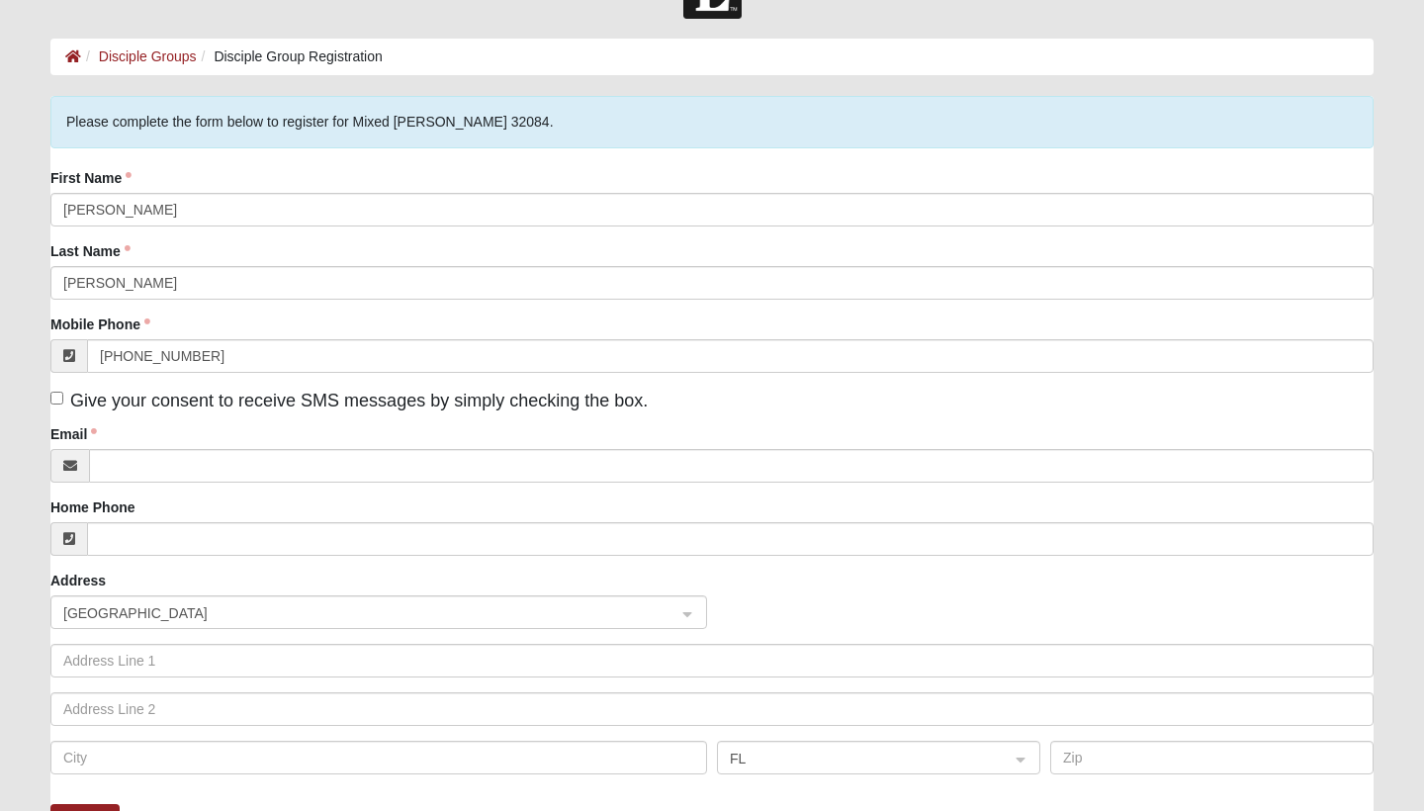
scroll to position [89, 0]
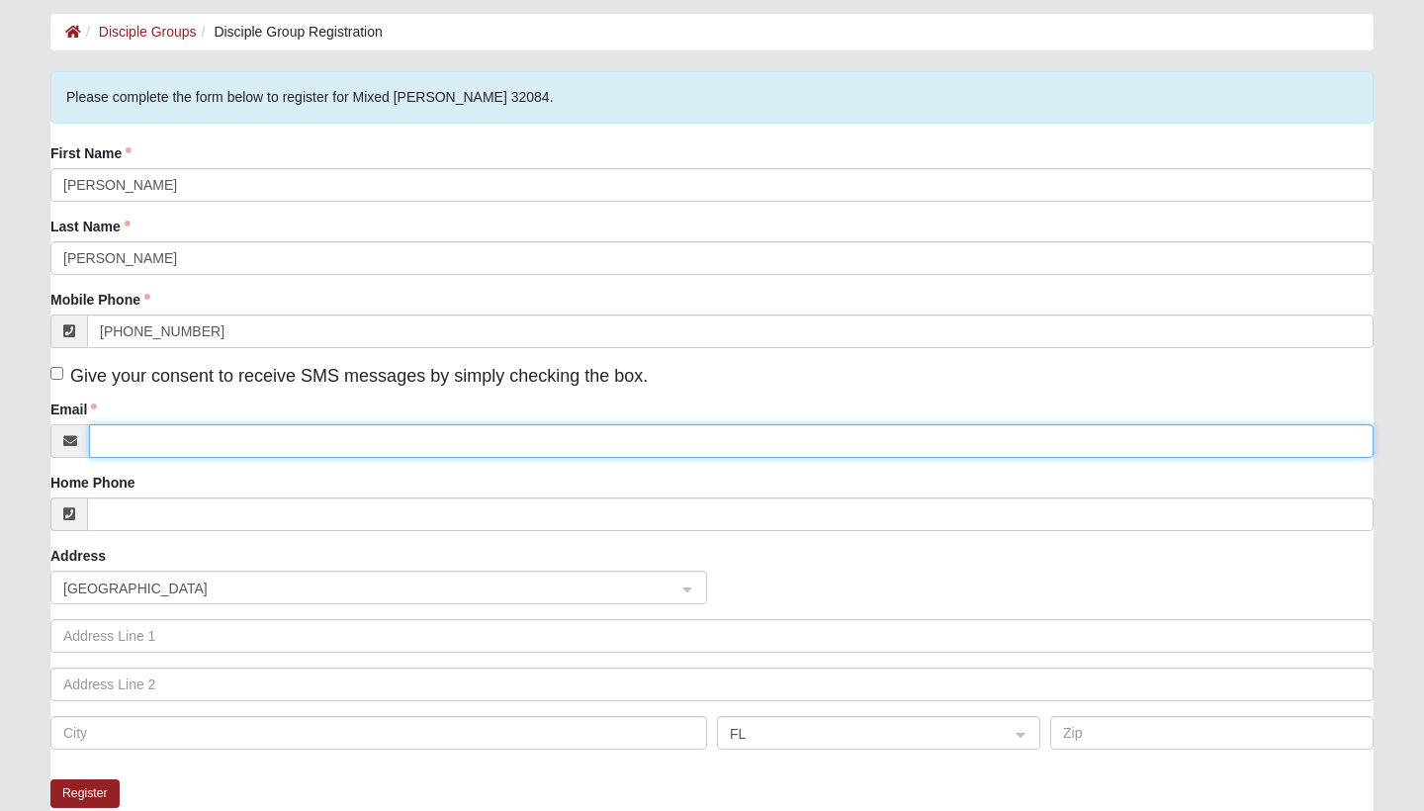
click at [421, 442] on input "Email" at bounding box center [731, 441] width 1285 height 34
type input "[EMAIL_ADDRESS][DOMAIN_NAME]"
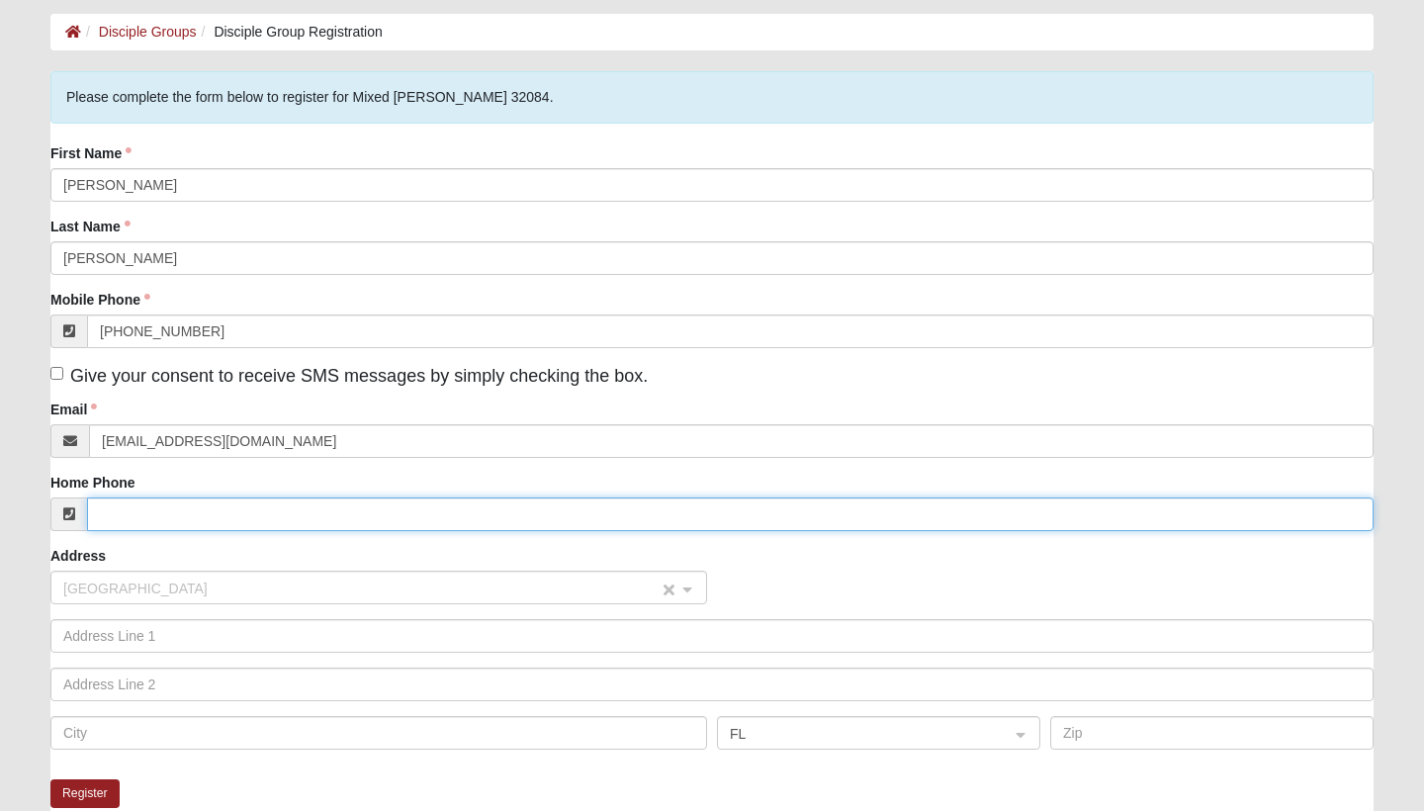
click at [292, 594] on span "[GEOGRAPHIC_DATA]" at bounding box center [360, 589] width 595 height 22
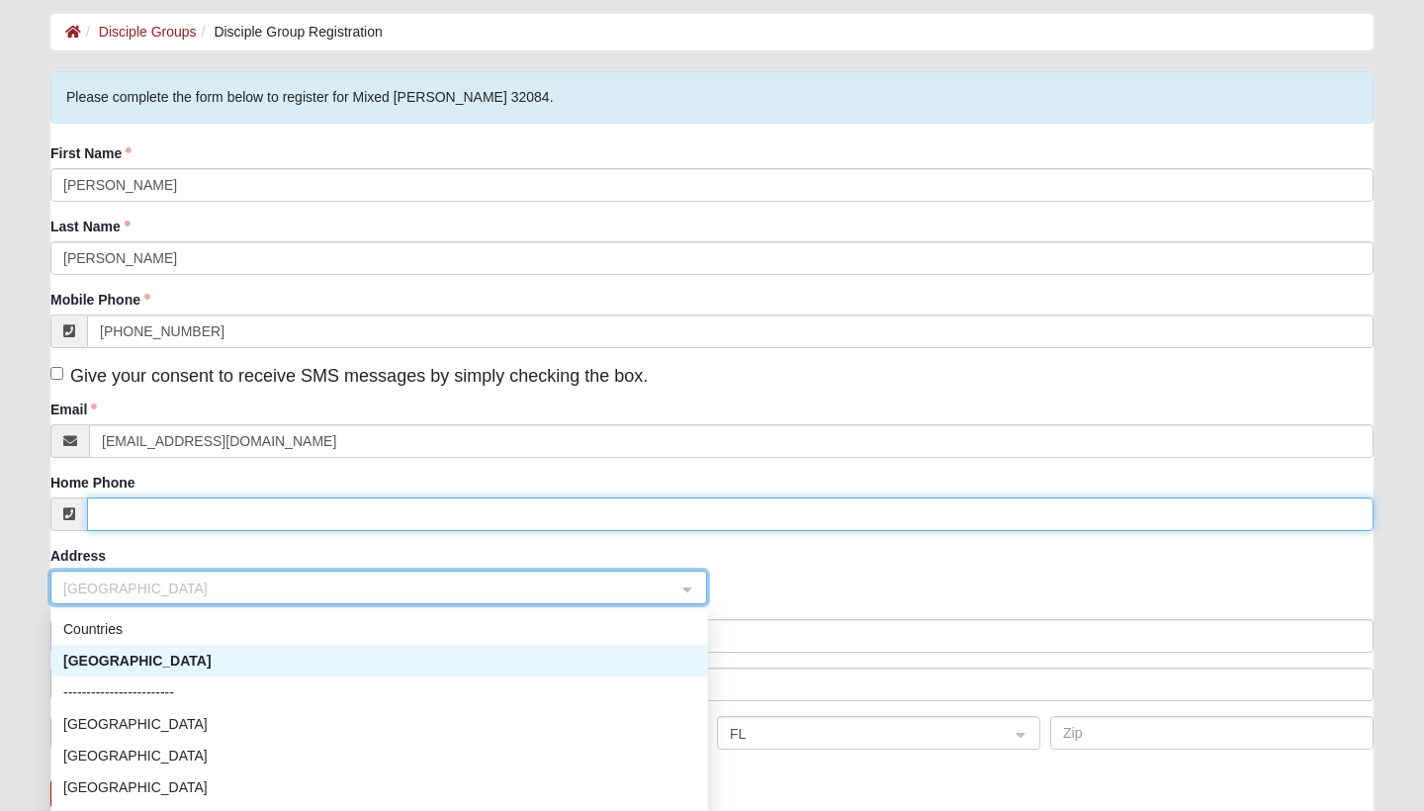
click at [335, 518] on input "Home Phone" at bounding box center [730, 514] width 1287 height 34
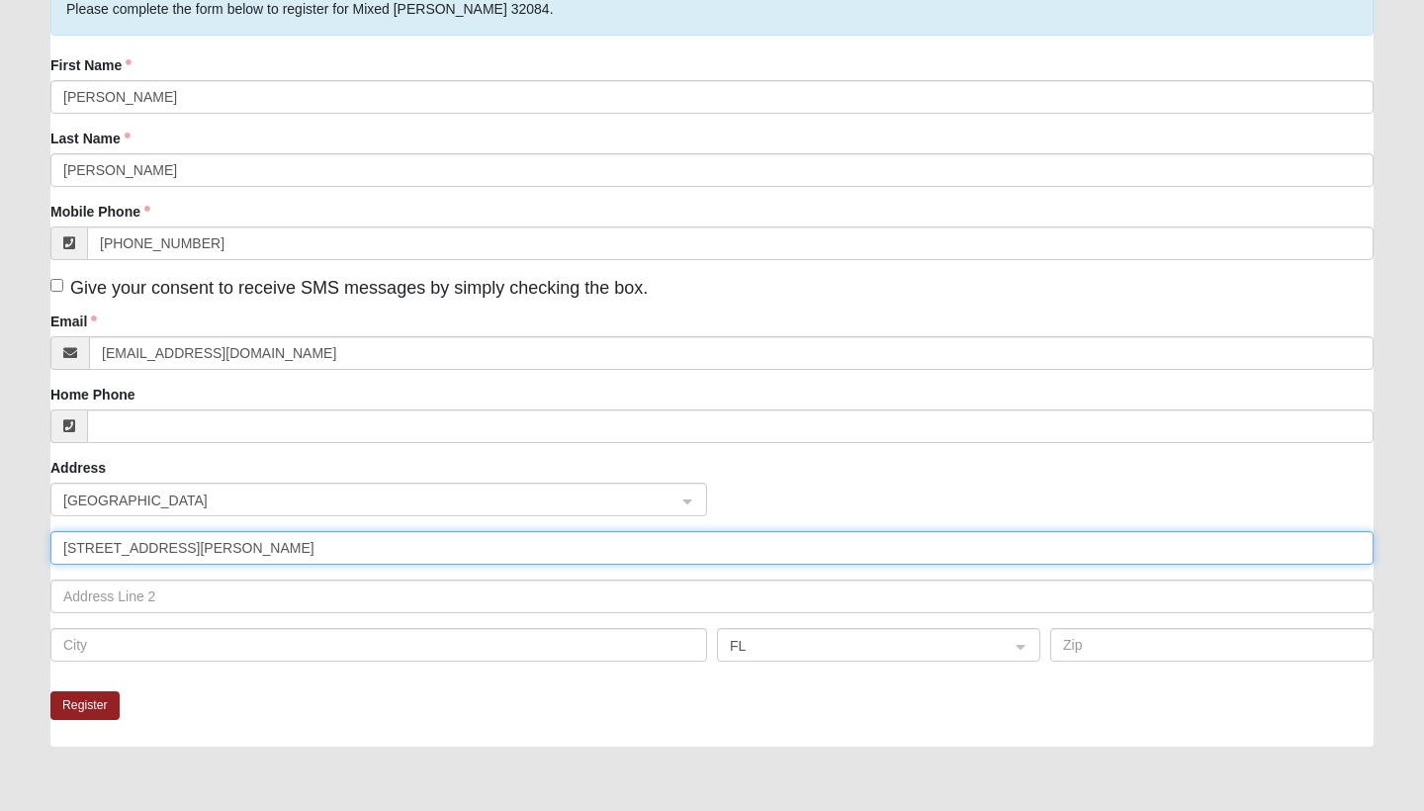
scroll to position [209, 0]
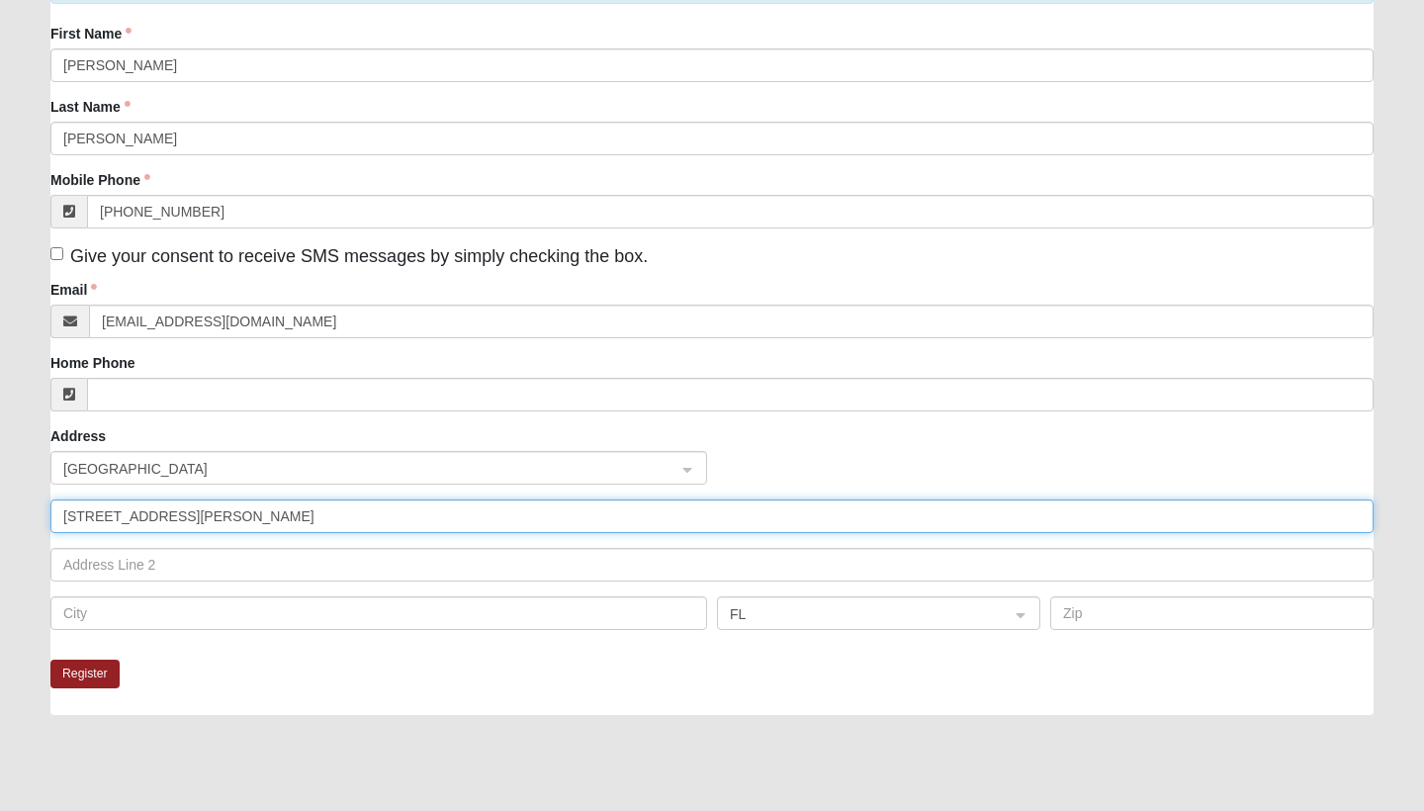
type input "[STREET_ADDRESS][PERSON_NAME]"
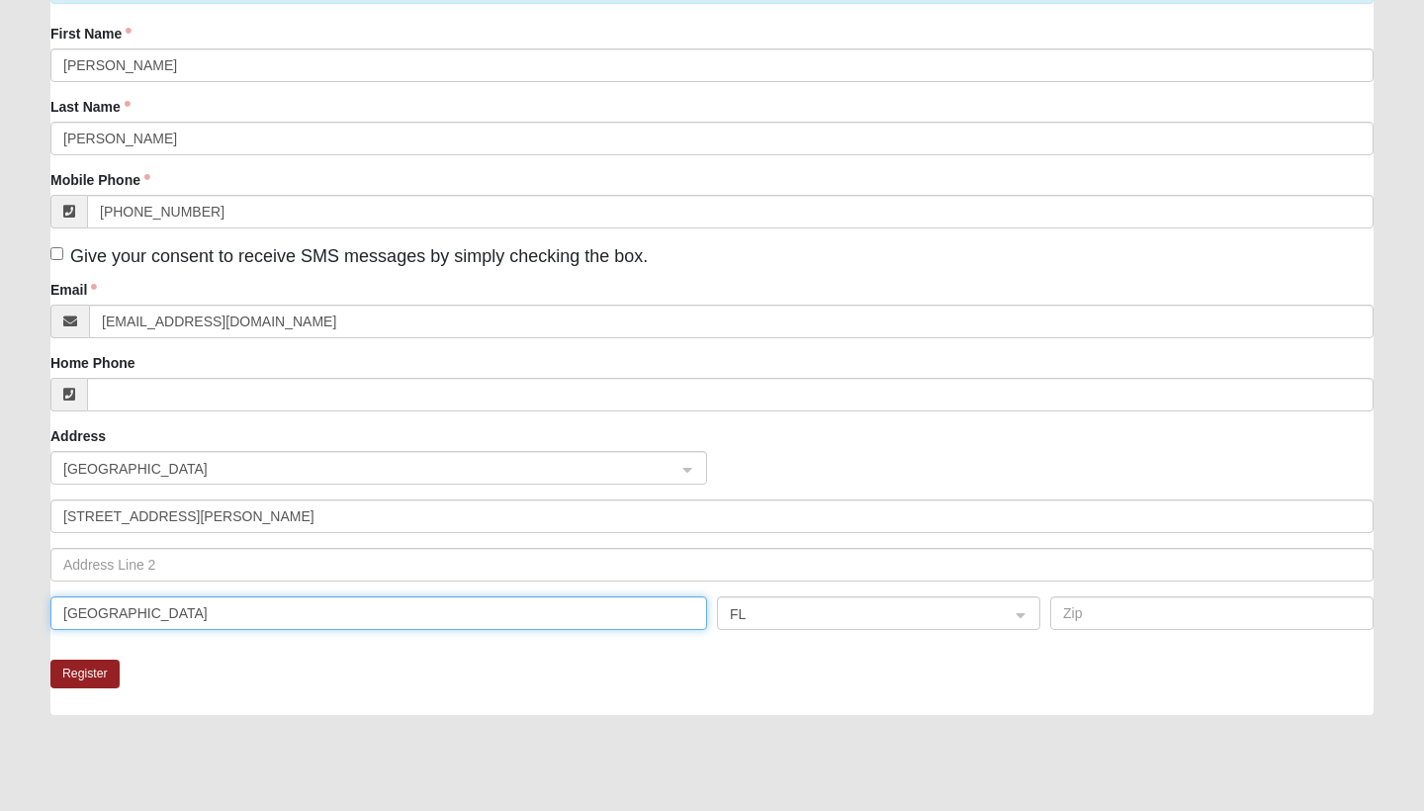
type input "[GEOGRAPHIC_DATA]"
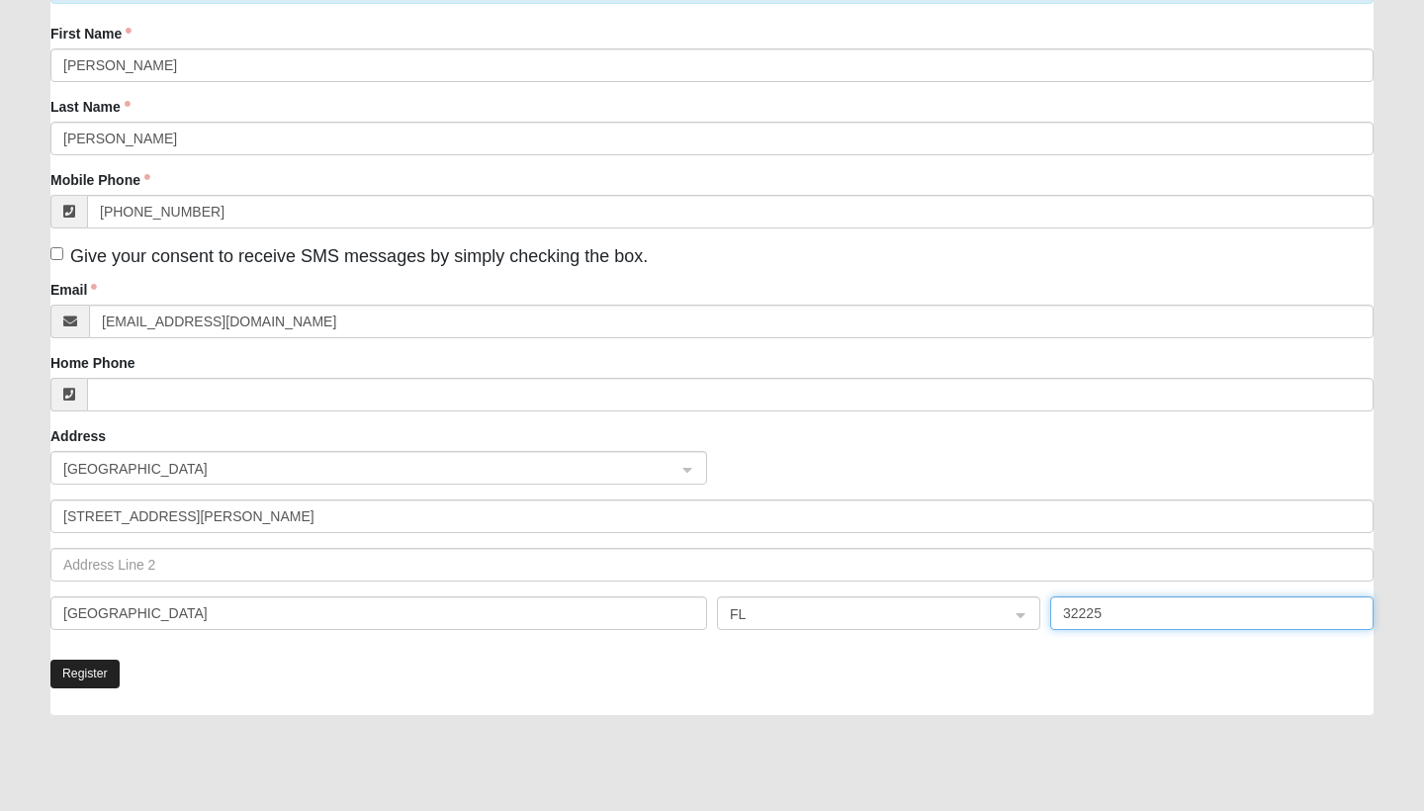
type input "32225"
click at [82, 671] on button "Register" at bounding box center [84, 674] width 69 height 29
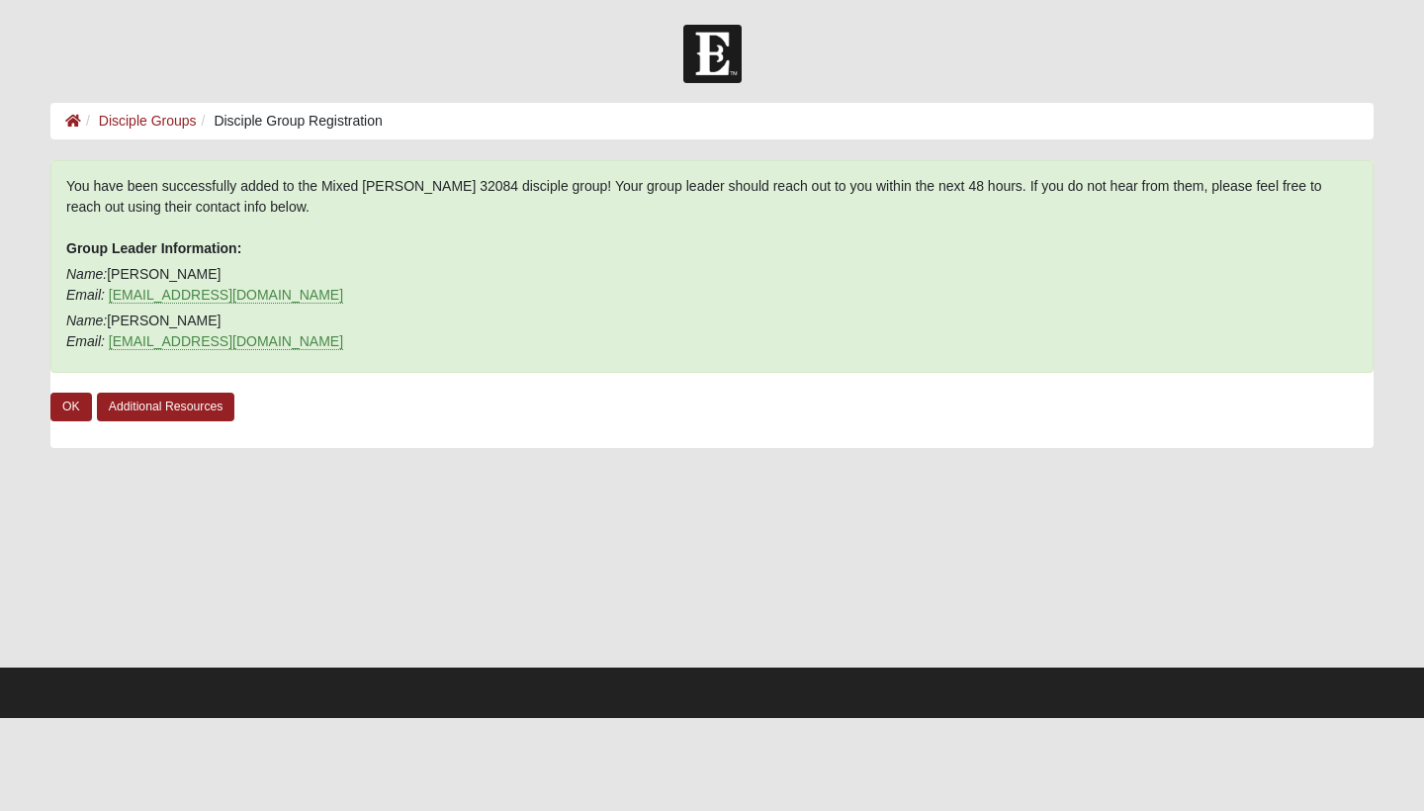
scroll to position [0, 0]
